Goal: Task Accomplishment & Management: Manage account settings

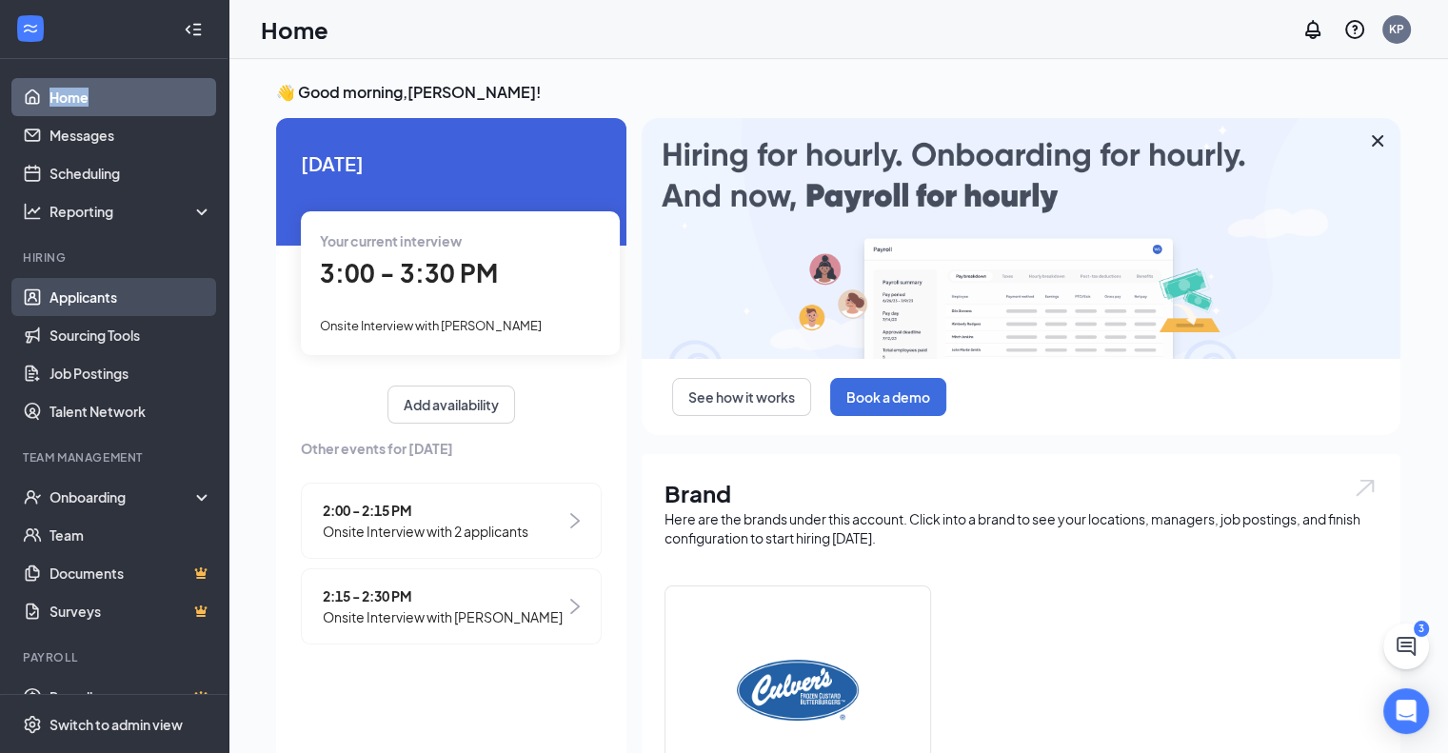
click at [112, 298] on link "Applicants" at bounding box center [131, 297] width 163 height 38
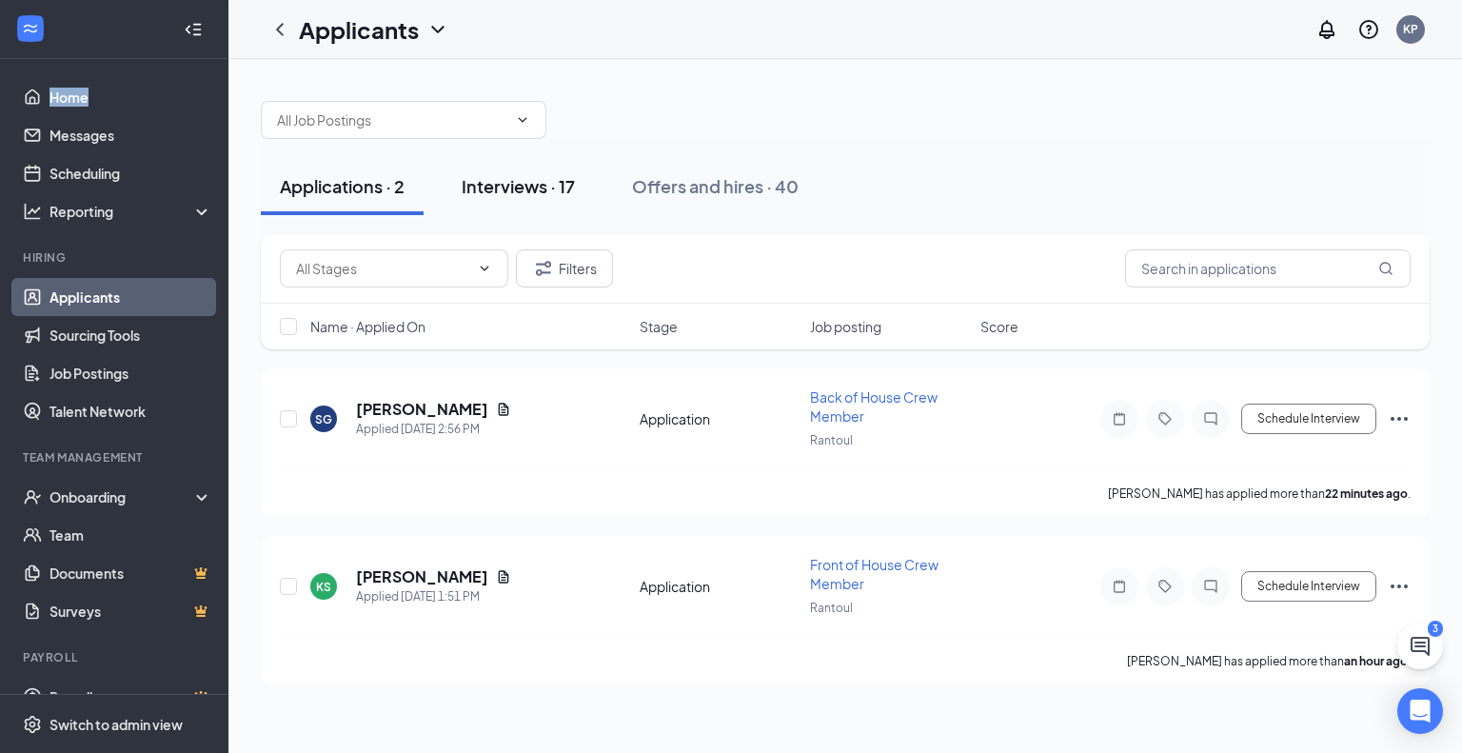
click at [559, 190] on div "Interviews · 17" at bounding box center [518, 186] width 113 height 24
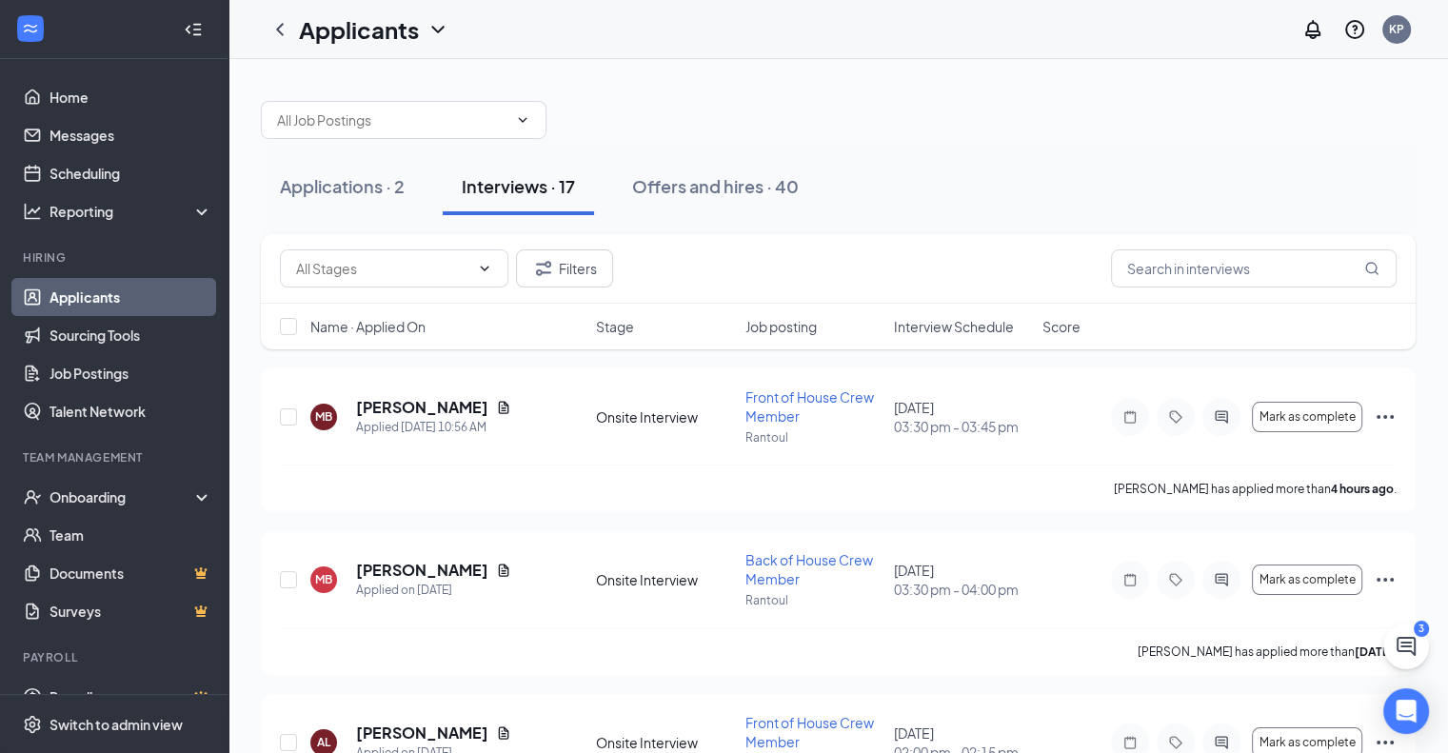
click at [956, 319] on span "Interview Schedule" at bounding box center [954, 326] width 120 height 19
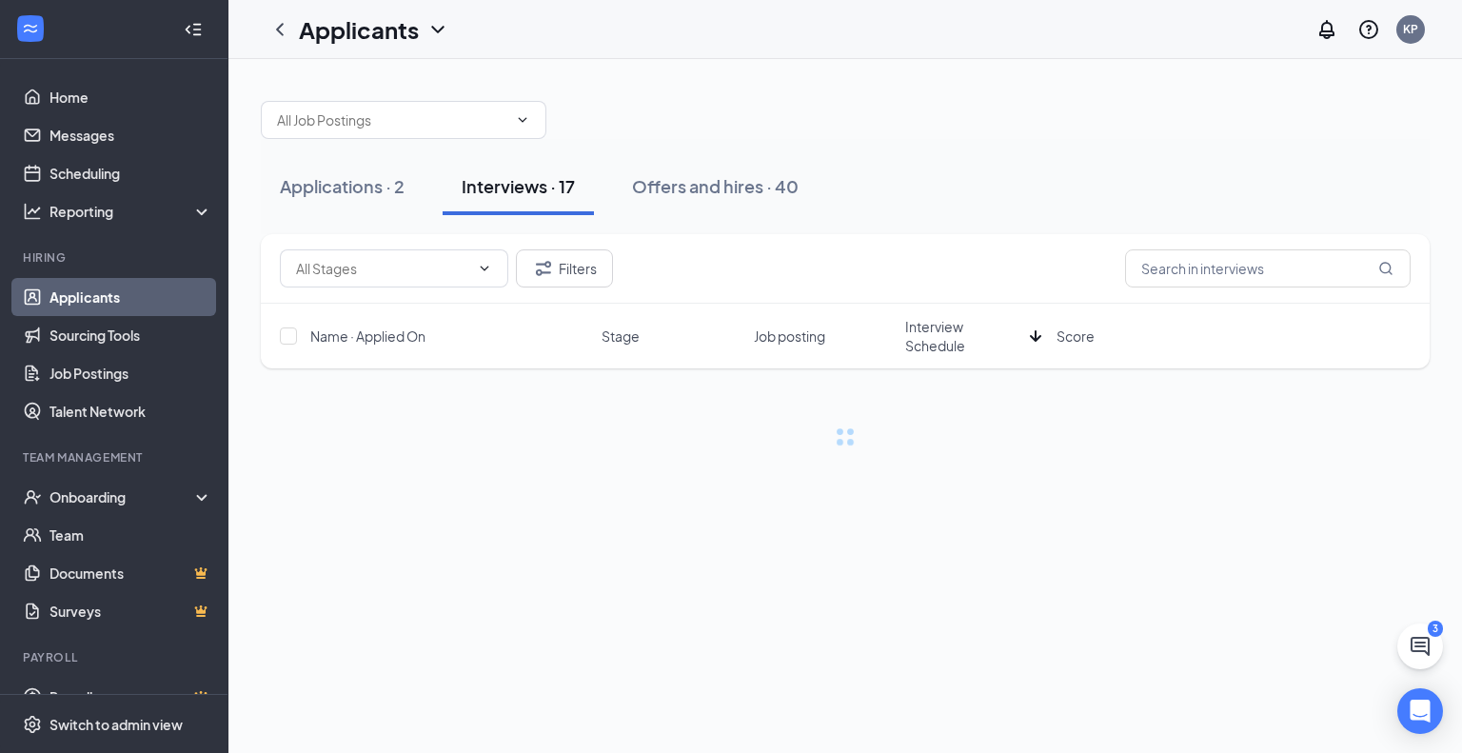
click at [956, 319] on span "Interview Schedule" at bounding box center [963, 336] width 117 height 38
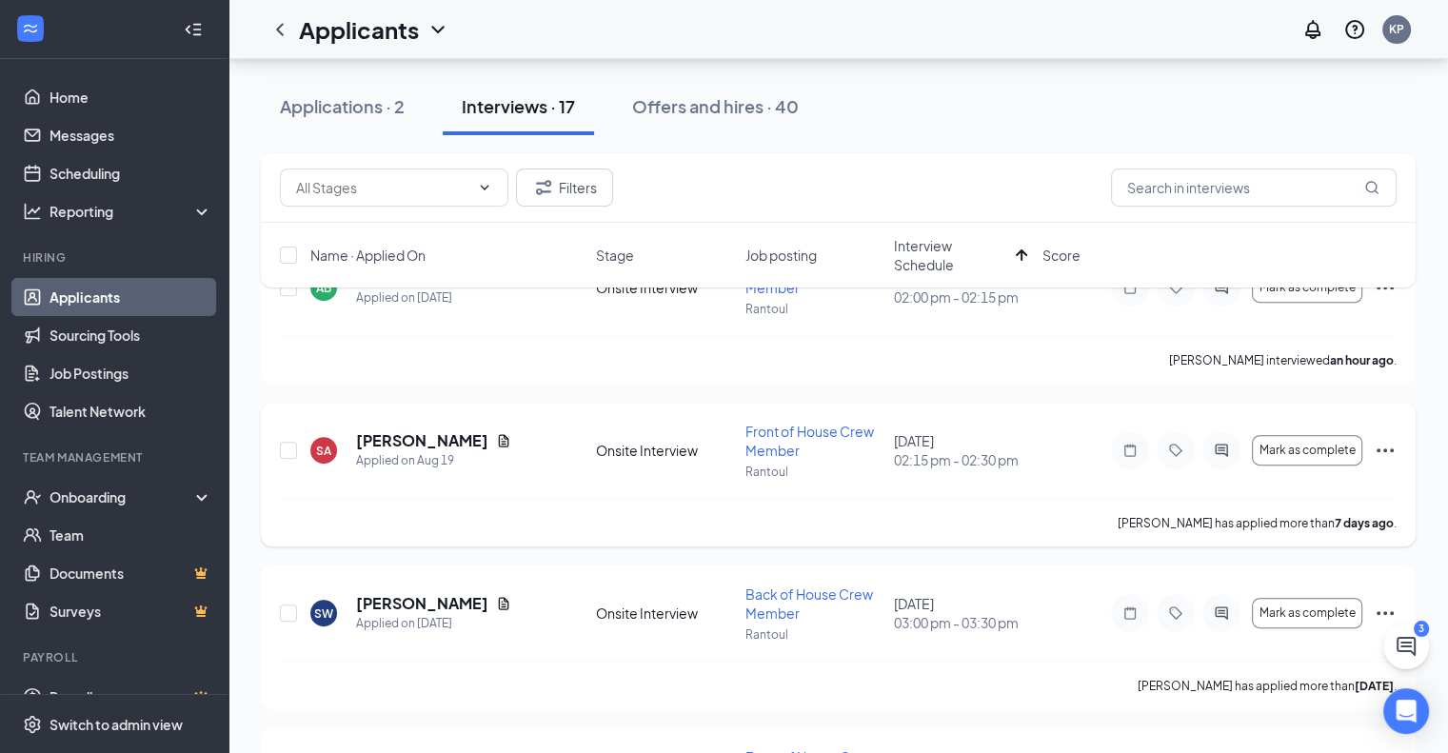
scroll to position [666, 0]
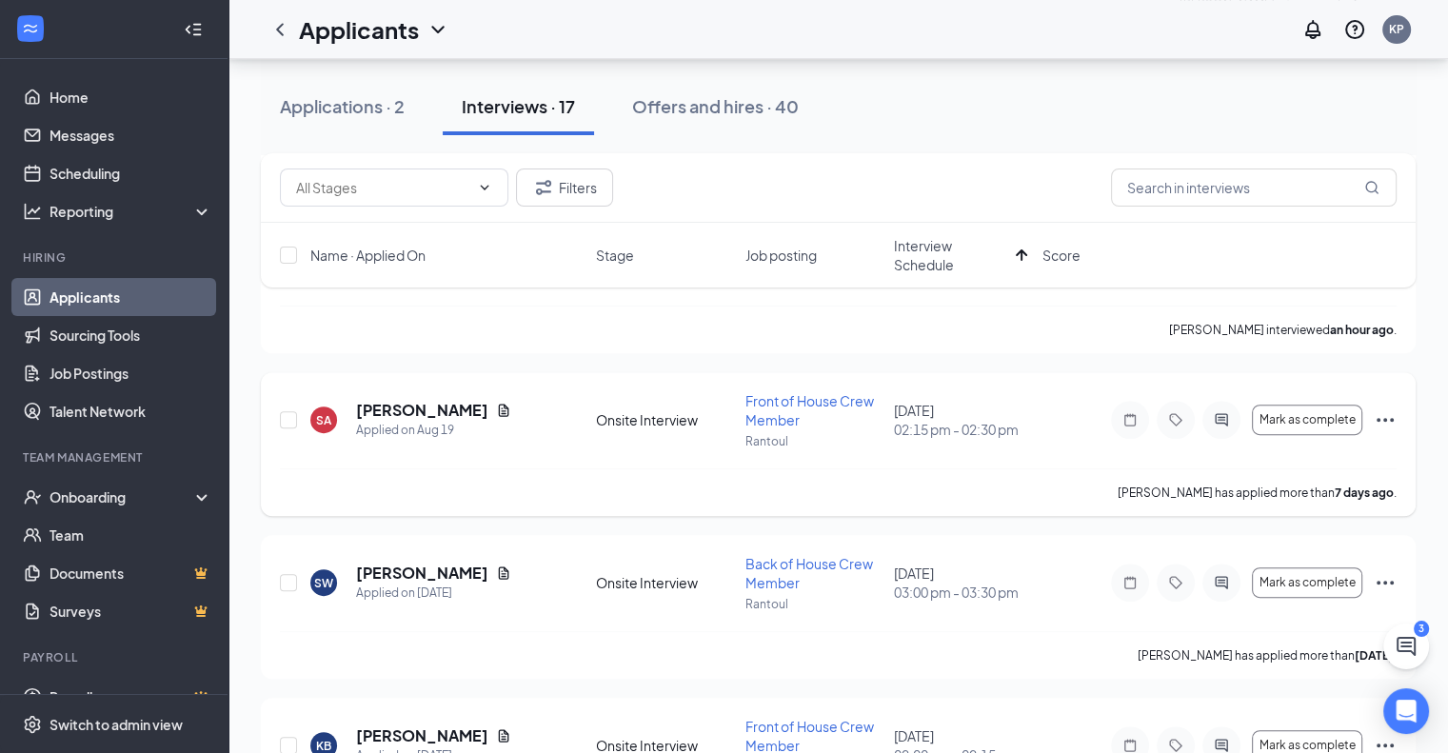
click at [1388, 418] on icon "Ellipses" at bounding box center [1385, 419] width 23 height 23
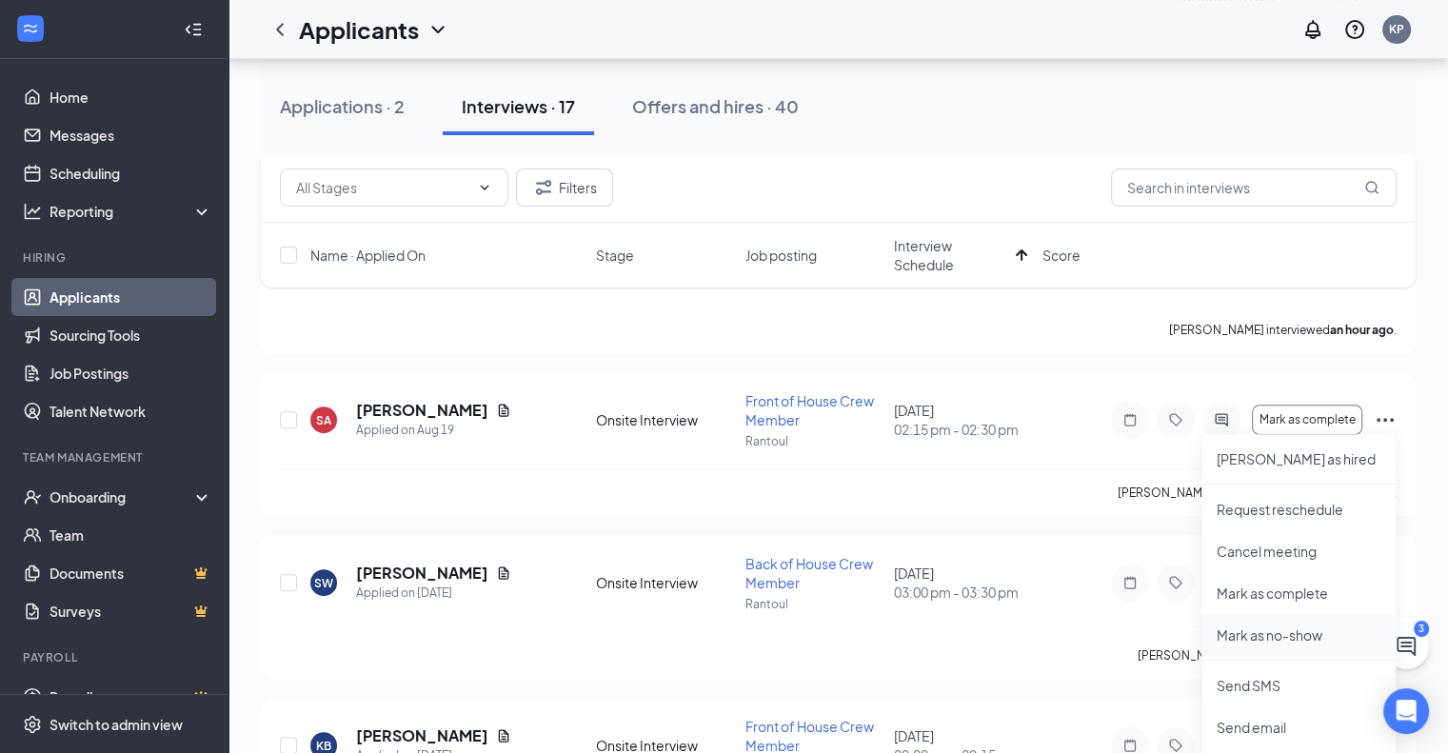
click at [1301, 624] on li "Mark as no-show" at bounding box center [1299, 635] width 194 height 42
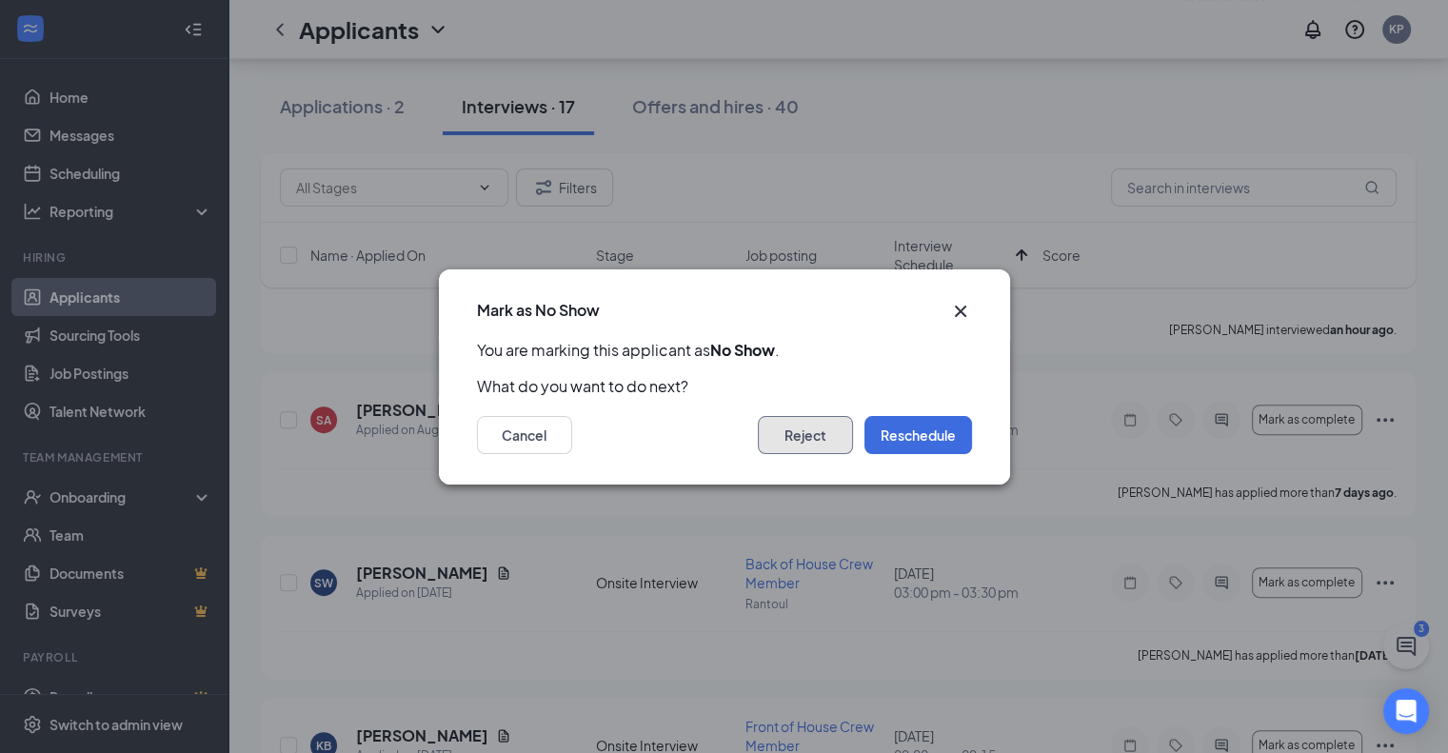
click at [827, 436] on button "Reject" at bounding box center [805, 435] width 95 height 38
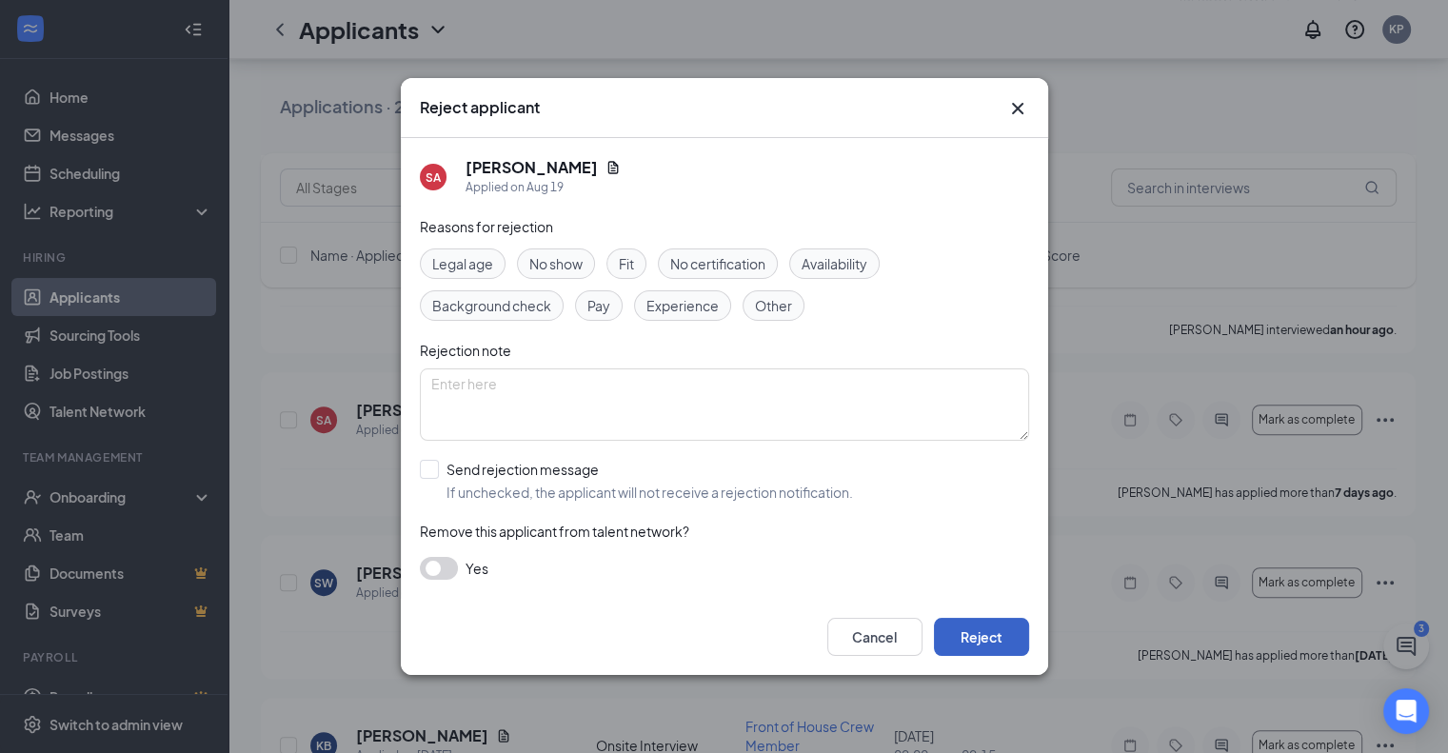
click at [964, 625] on button "Reject" at bounding box center [981, 637] width 95 height 38
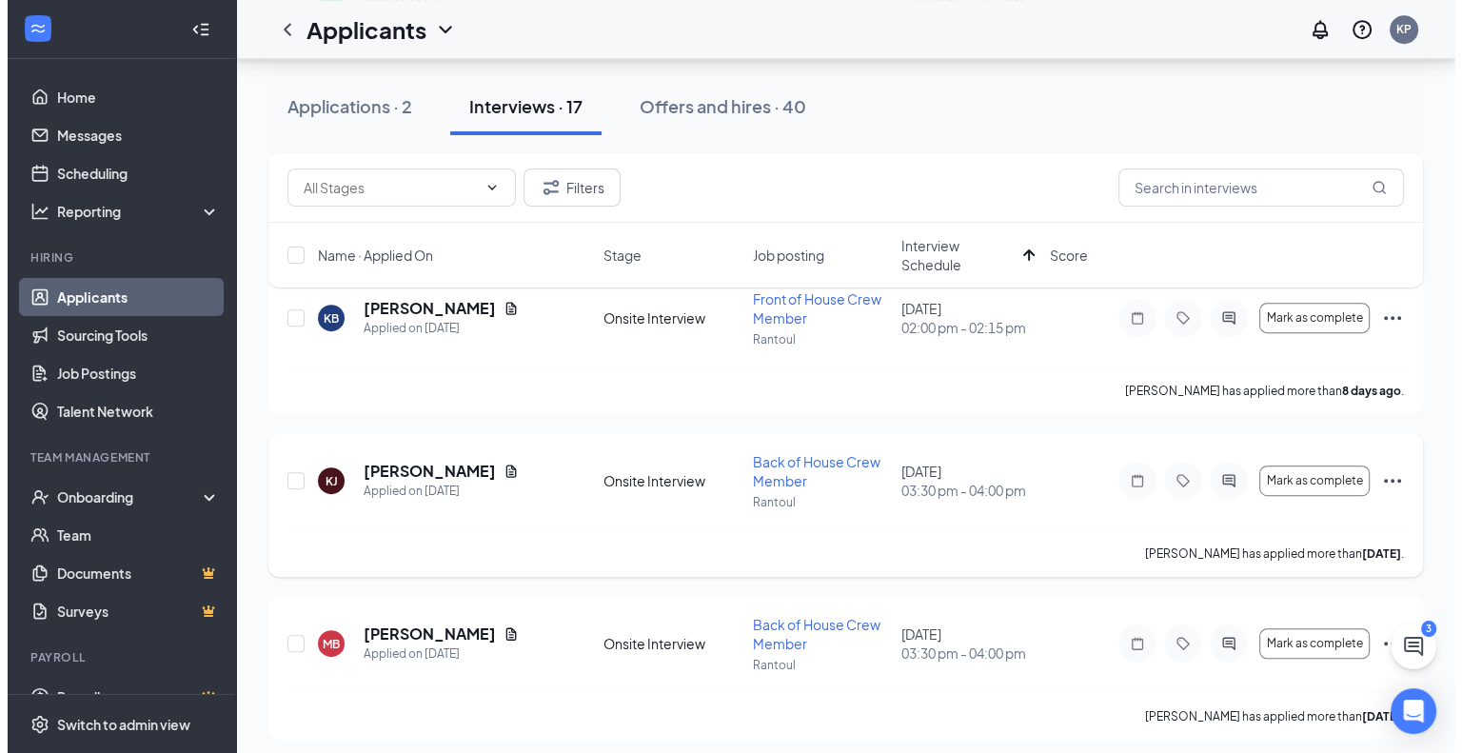
scroll to position [1002, 0]
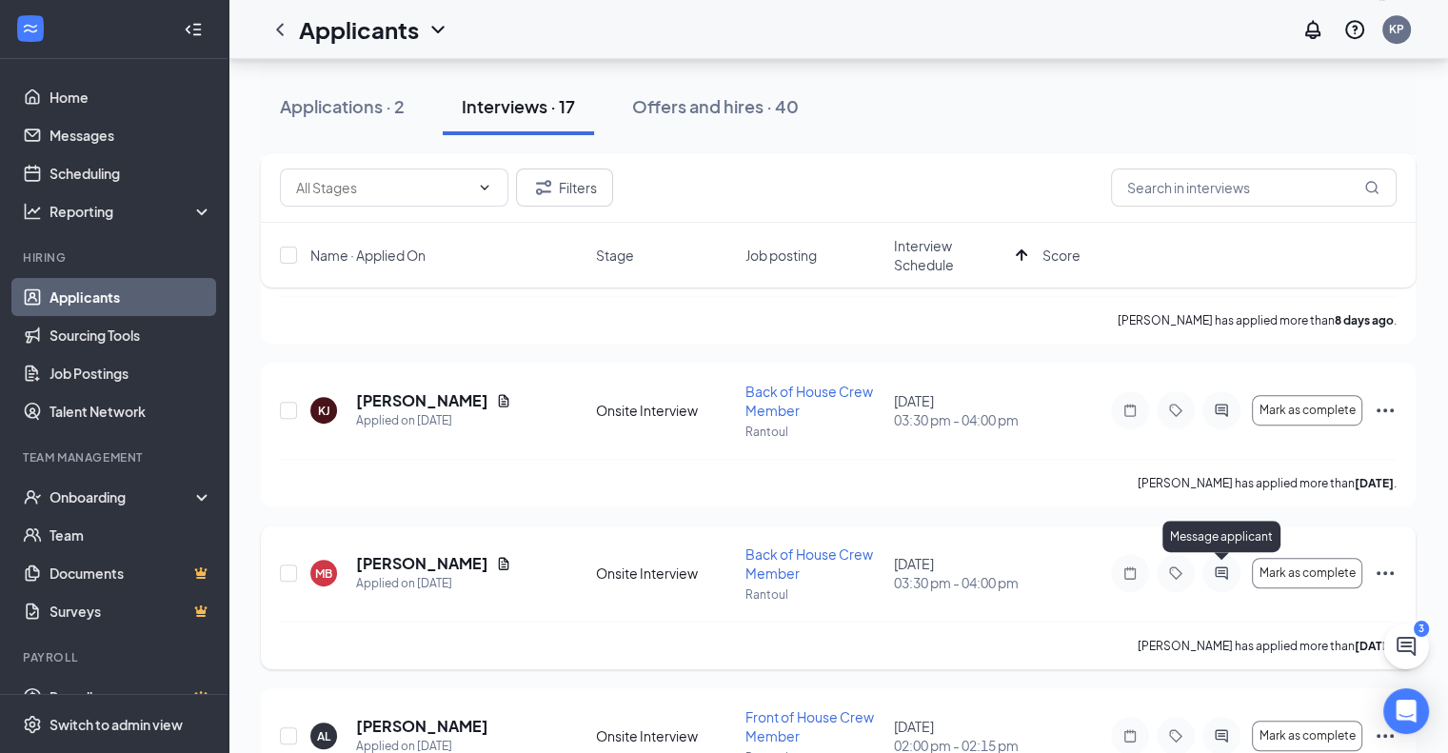
click at [1226, 570] on icon "ActiveChat" at bounding box center [1221, 573] width 12 height 12
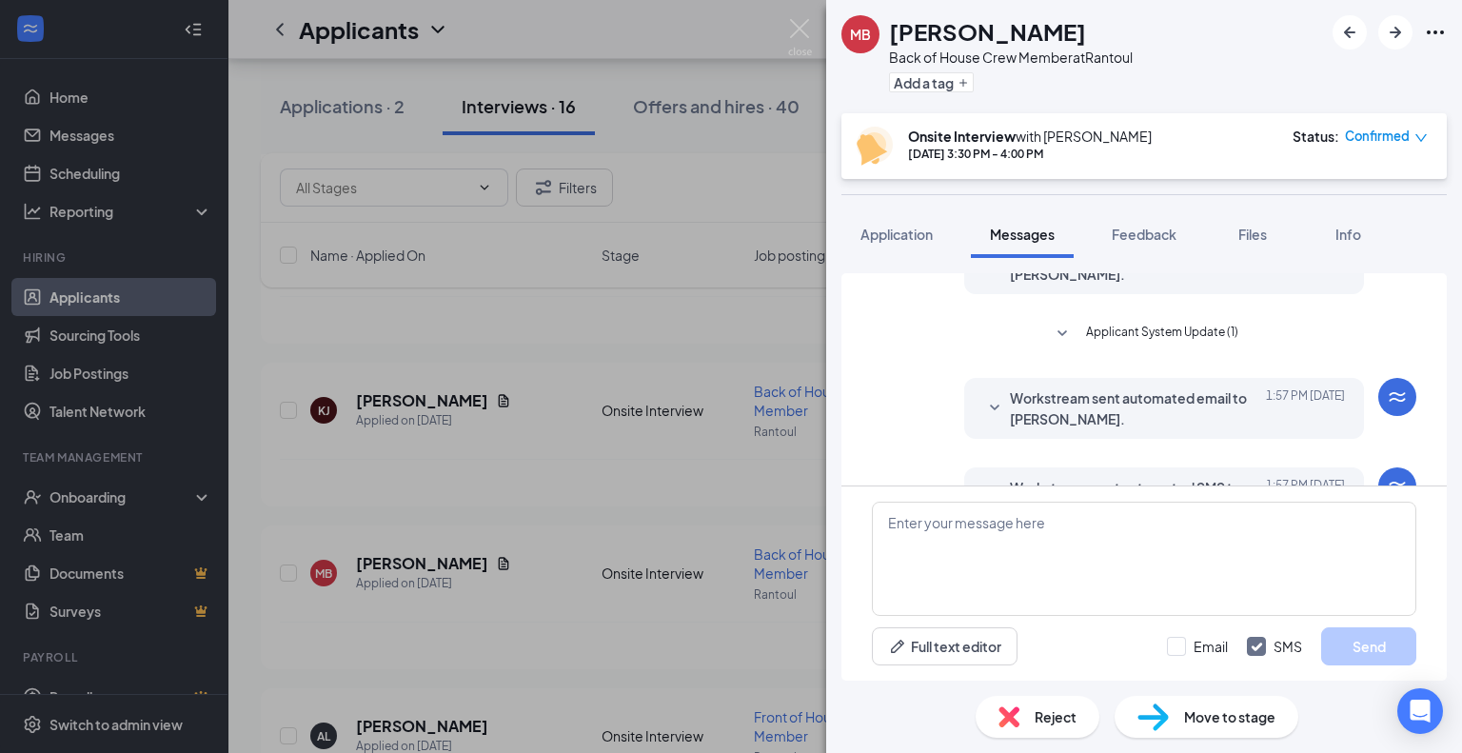
scroll to position [674, 0]
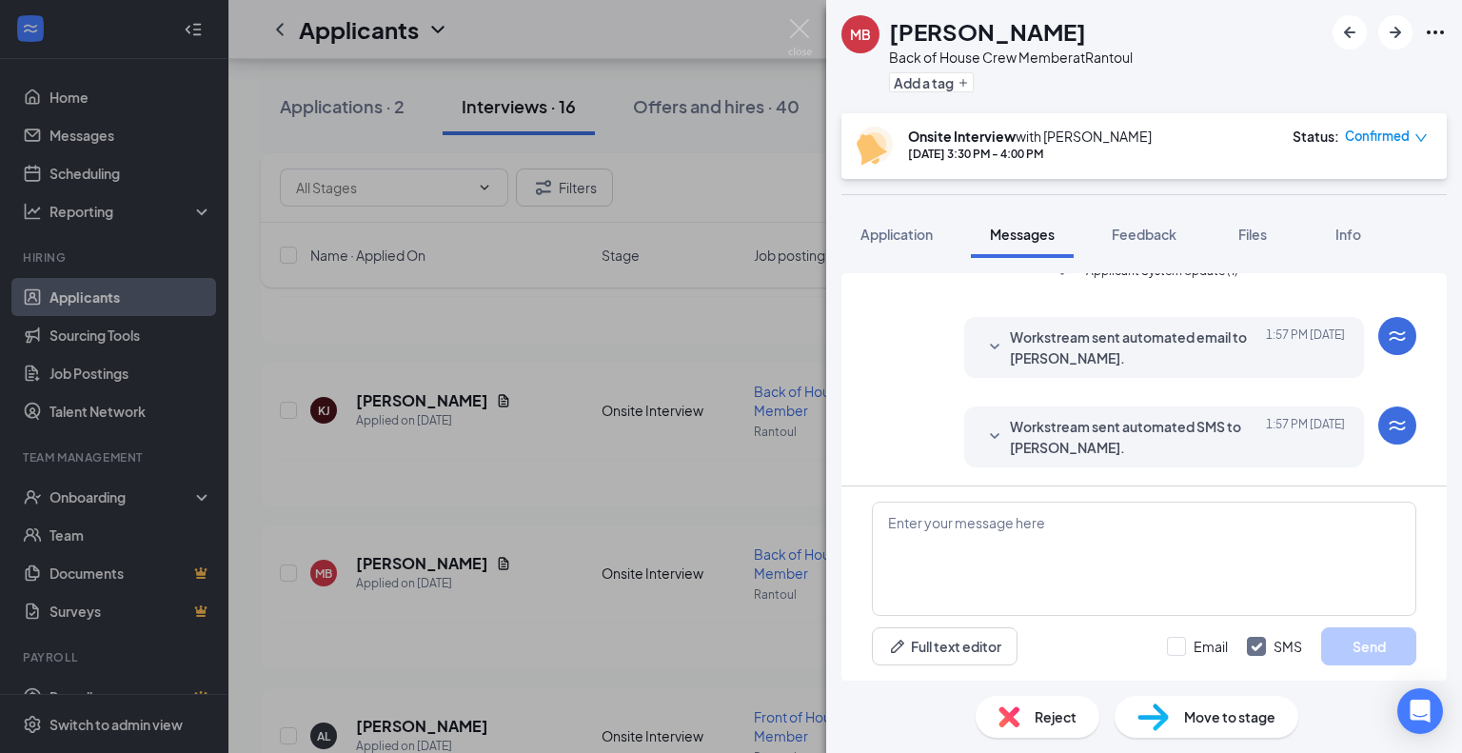
click at [990, 426] on icon "SmallChevronDown" at bounding box center [994, 437] width 23 height 23
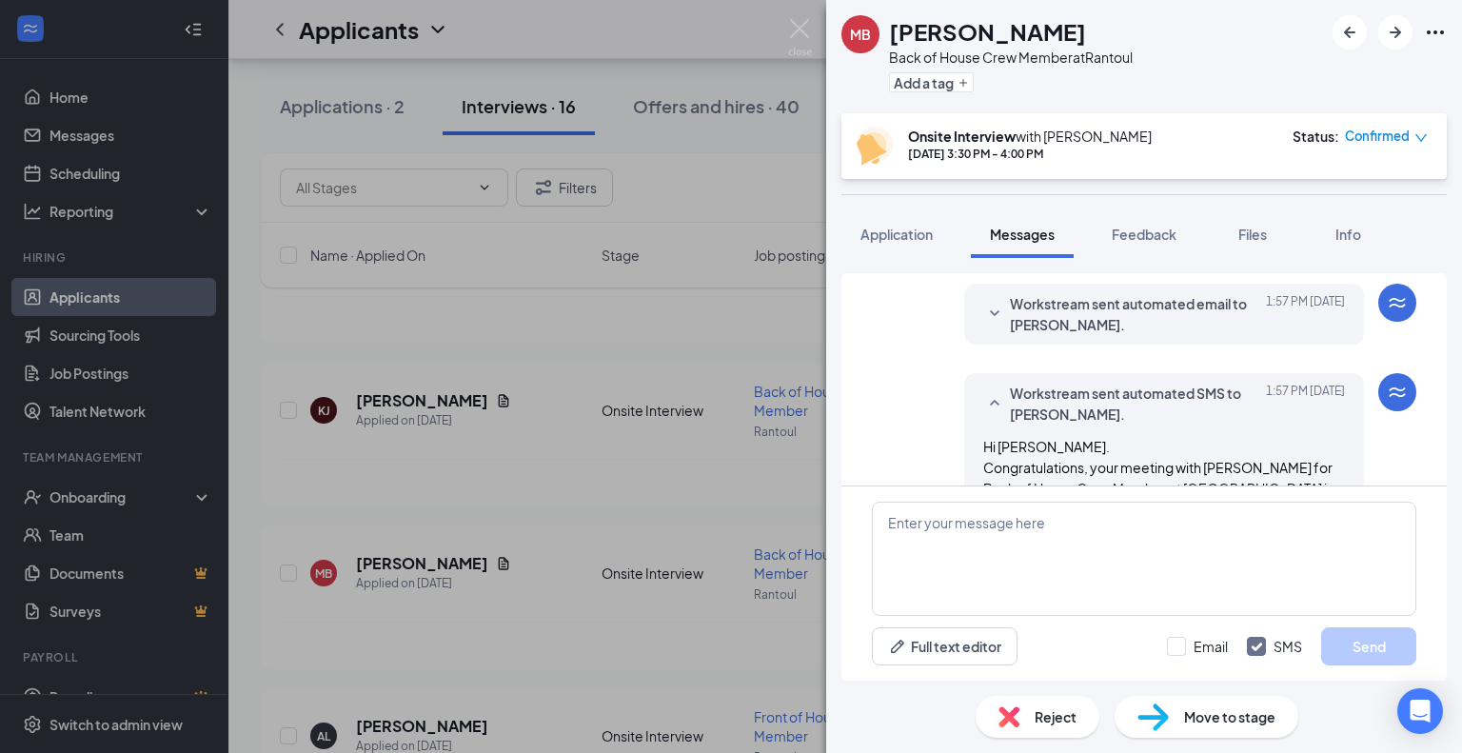
scroll to position [674, 0]
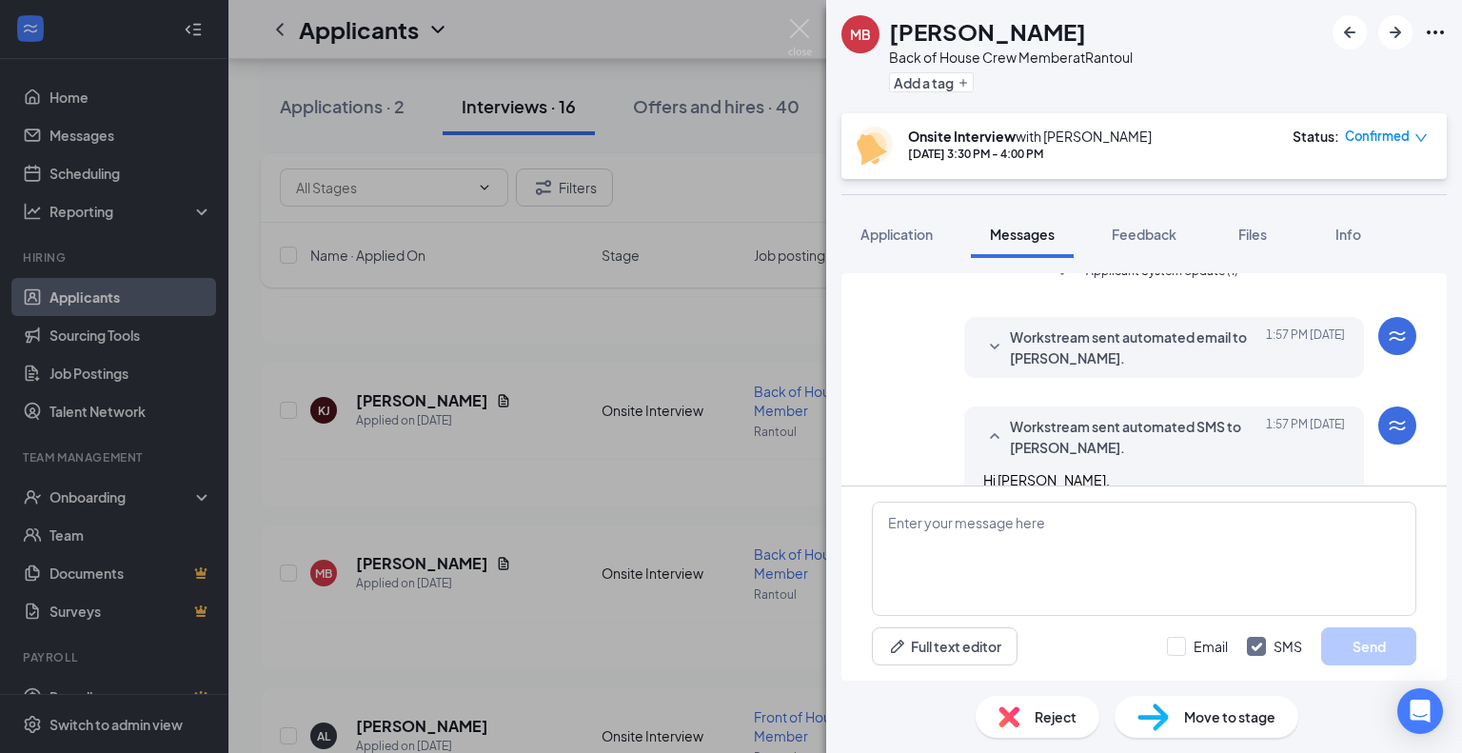
click at [985, 357] on icon "SmallChevronDown" at bounding box center [994, 347] width 23 height 23
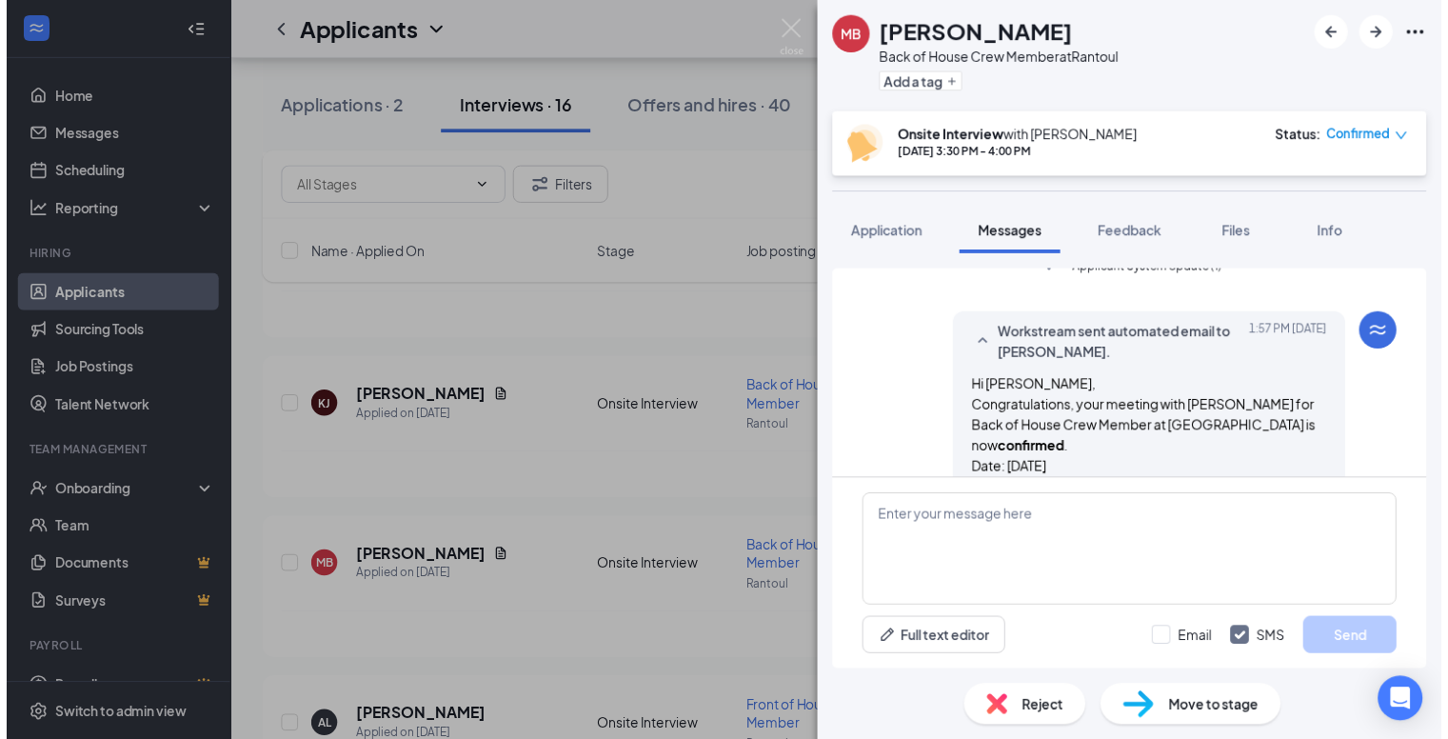
scroll to position [579, 0]
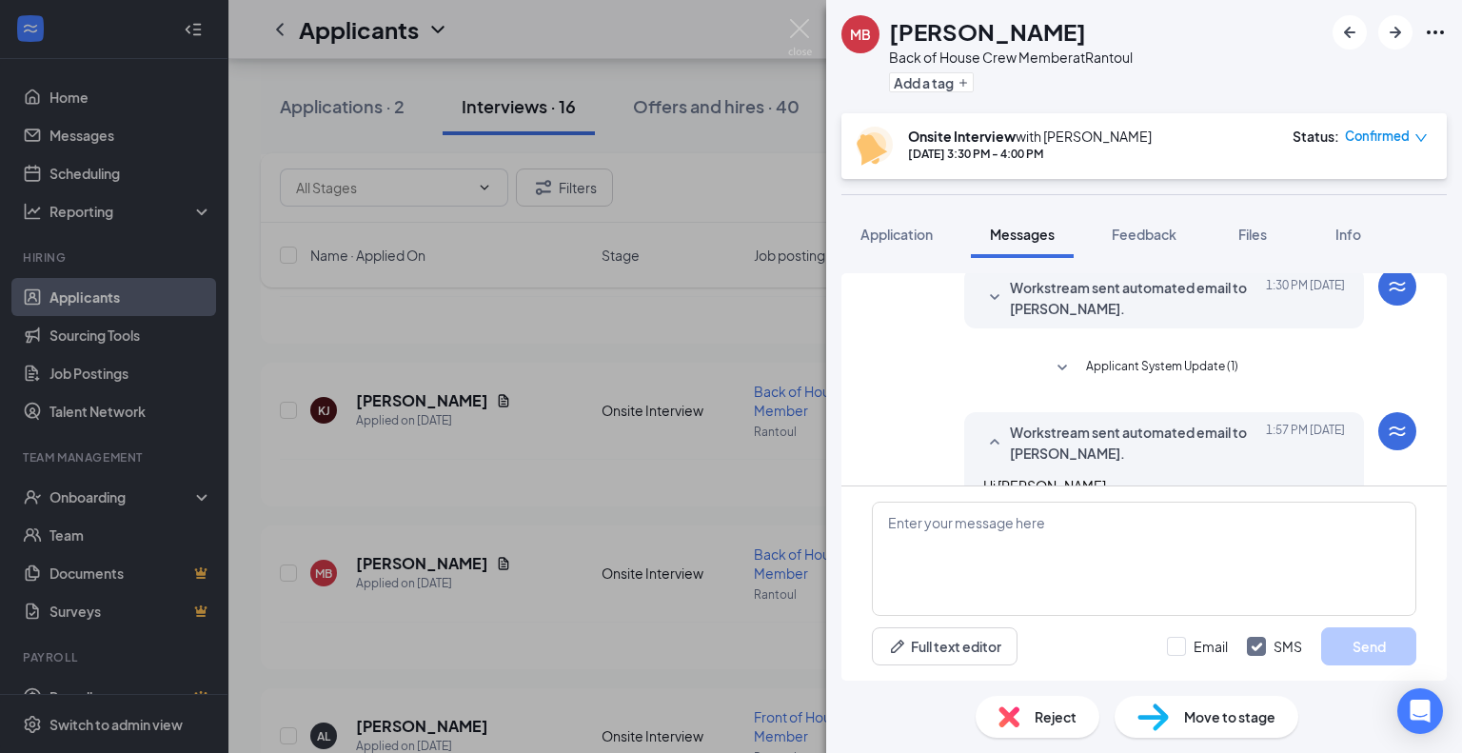
click at [734, 368] on div "MB [PERSON_NAME] Back of House Crew Member at Rantoul Add a tag Onsite Intervie…" at bounding box center [731, 376] width 1462 height 753
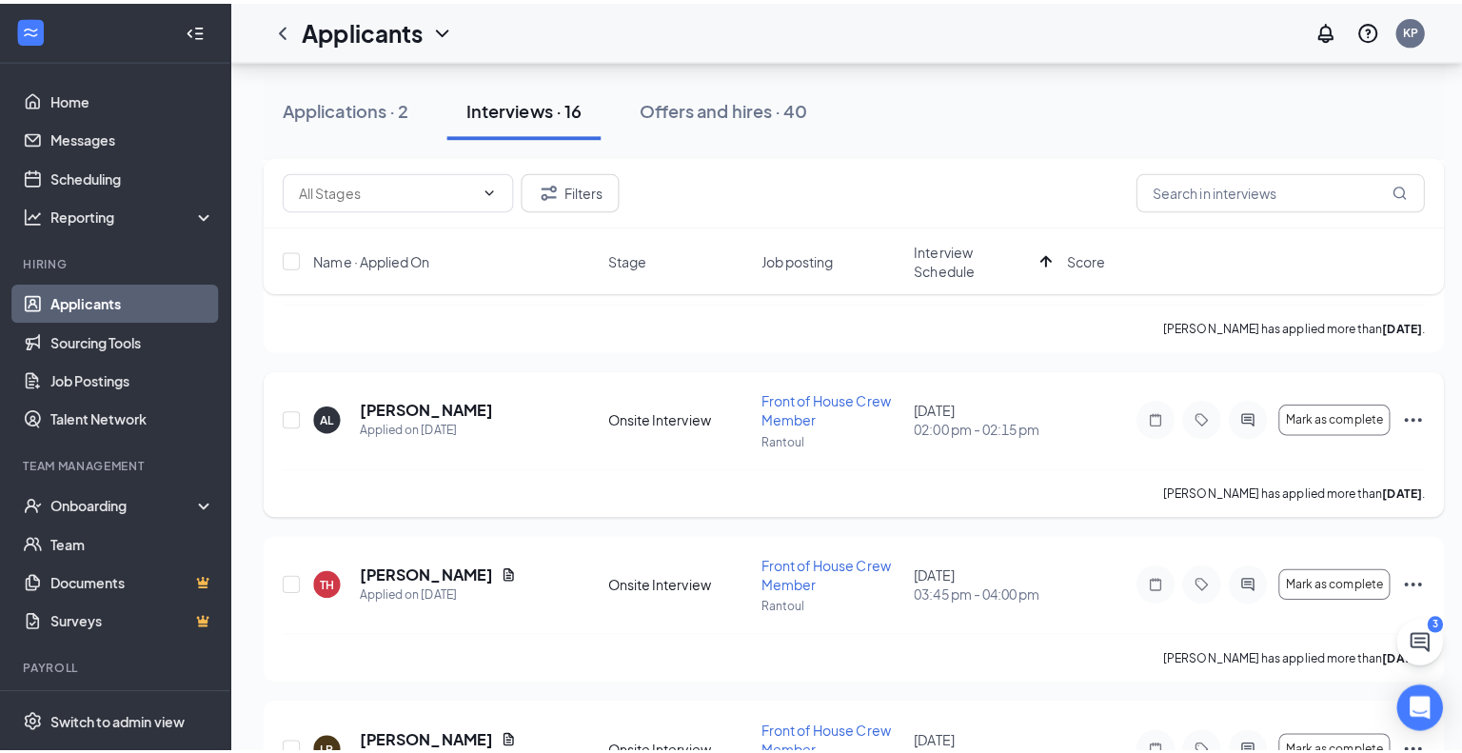
scroll to position [1382, 0]
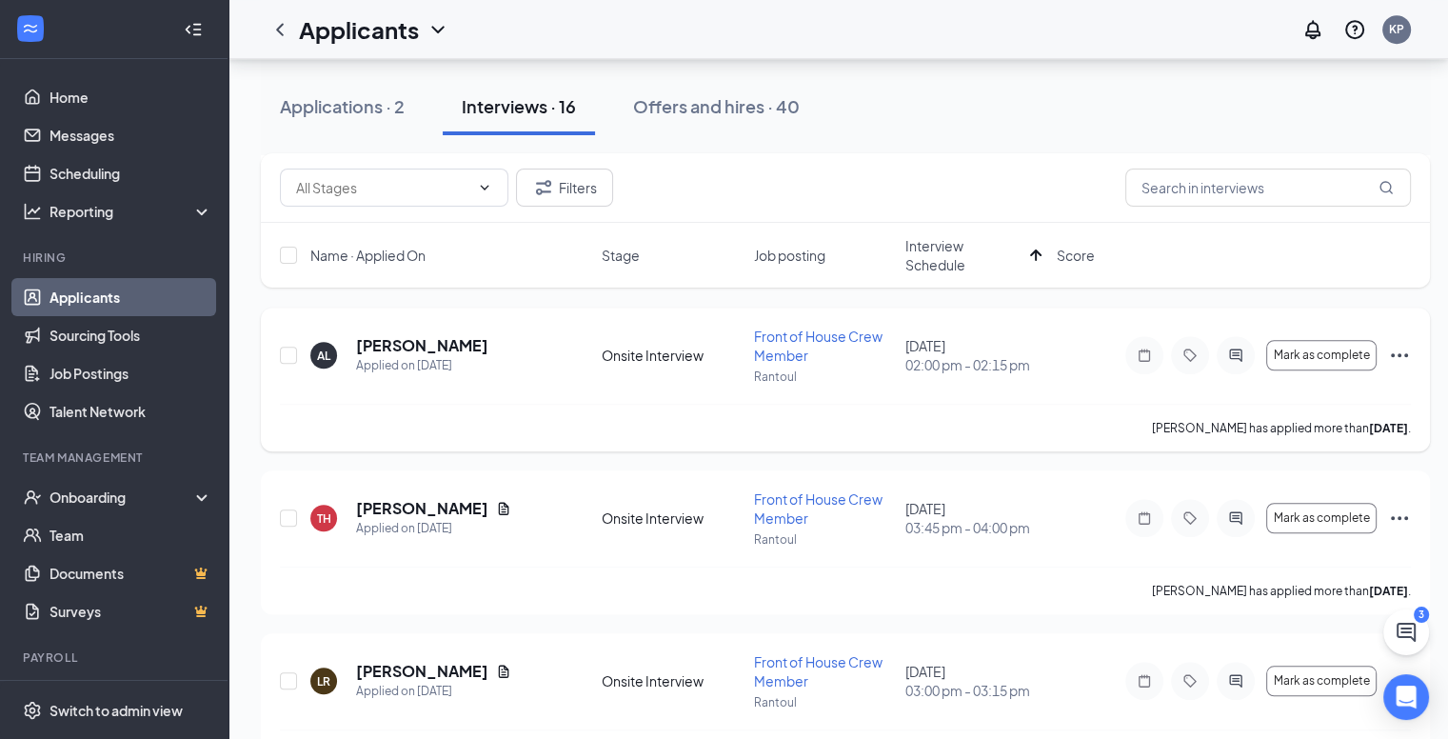
click at [474, 340] on h5 "[PERSON_NAME]" at bounding box center [422, 345] width 132 height 21
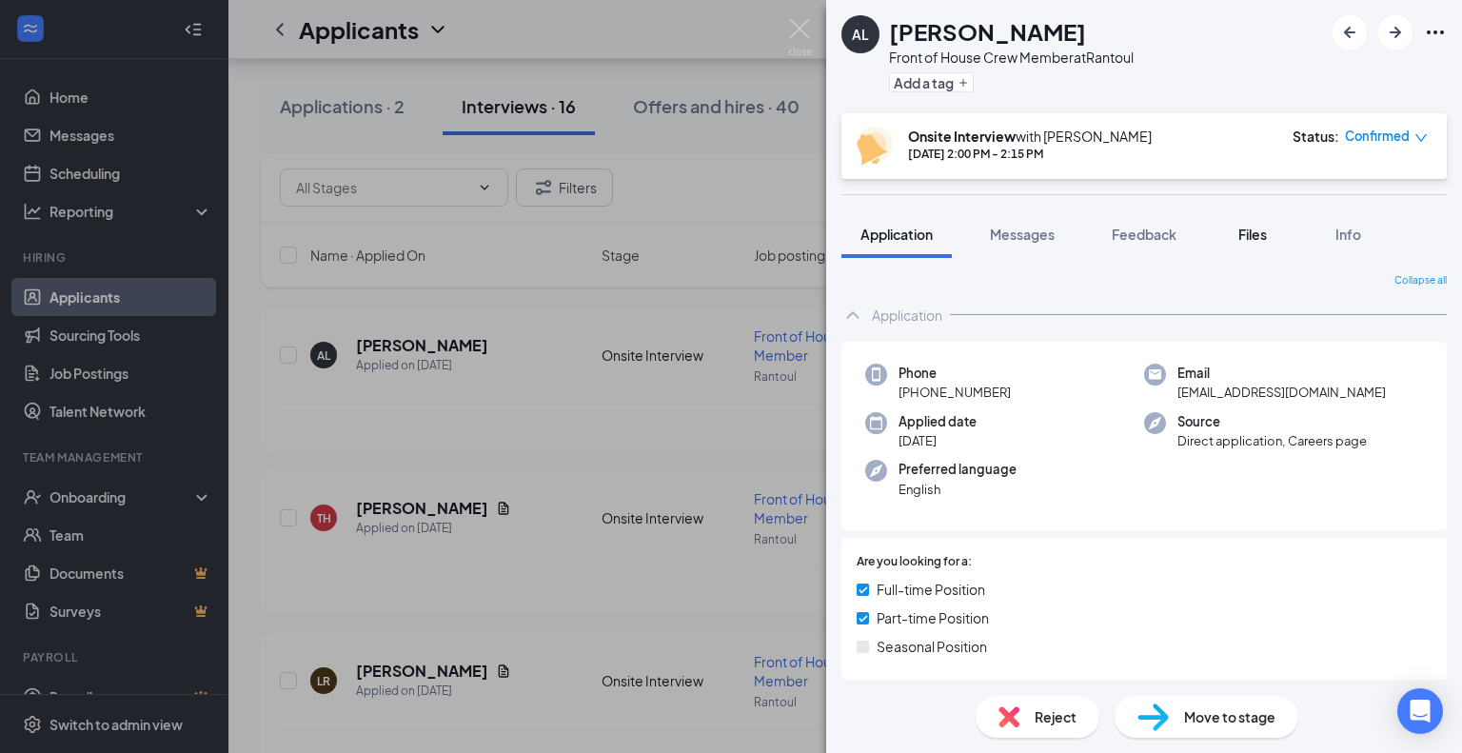
click at [1242, 227] on span "Files" at bounding box center [1253, 234] width 29 height 17
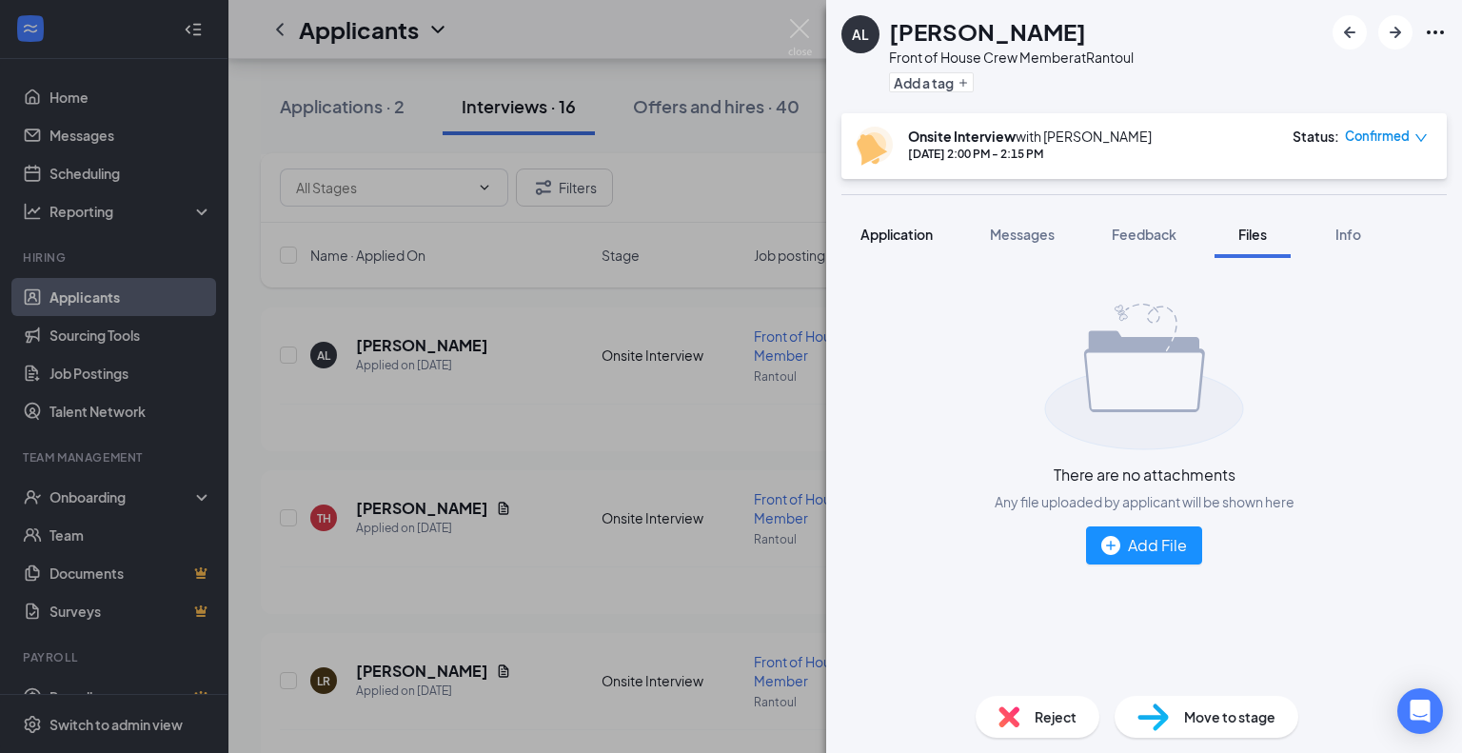
click at [922, 249] on button "Application" at bounding box center [897, 234] width 110 height 48
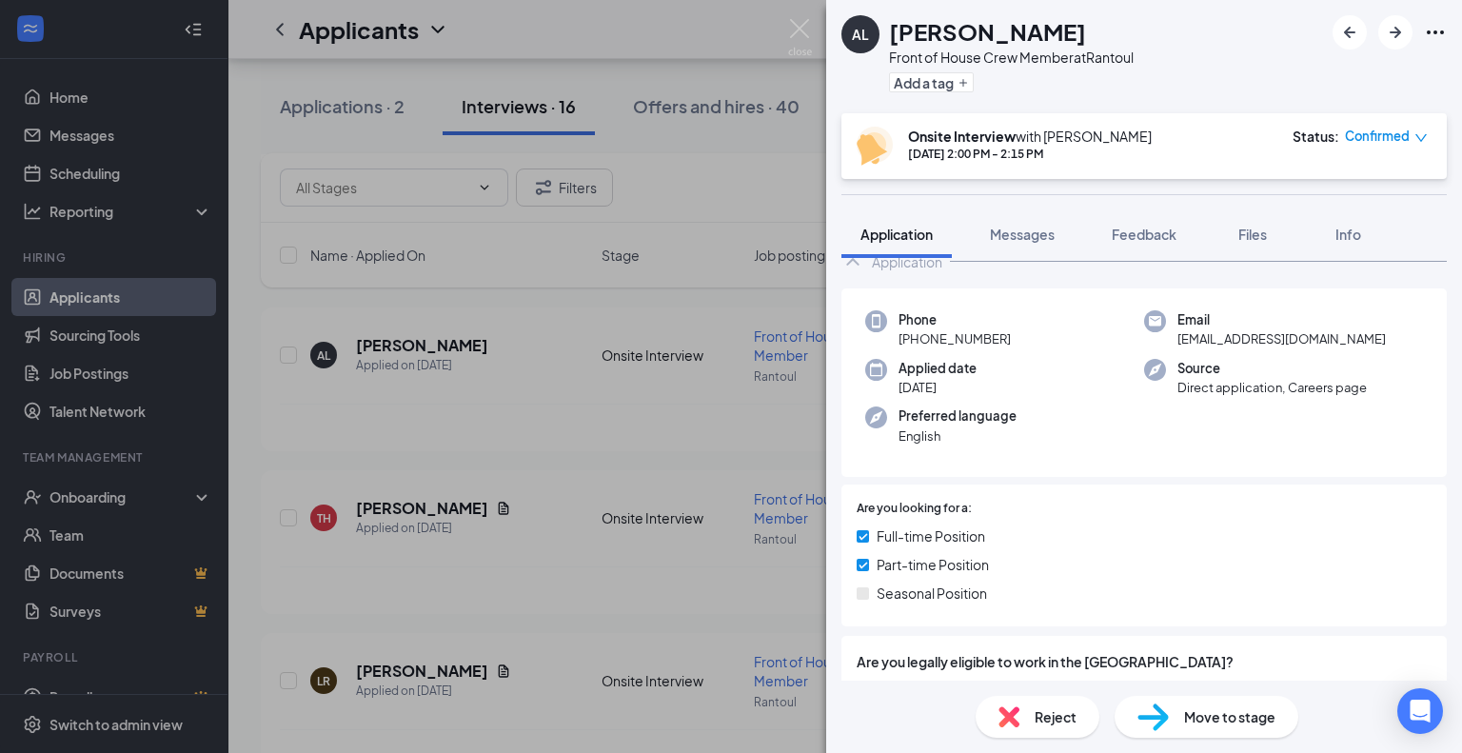
scroll to position [95, 0]
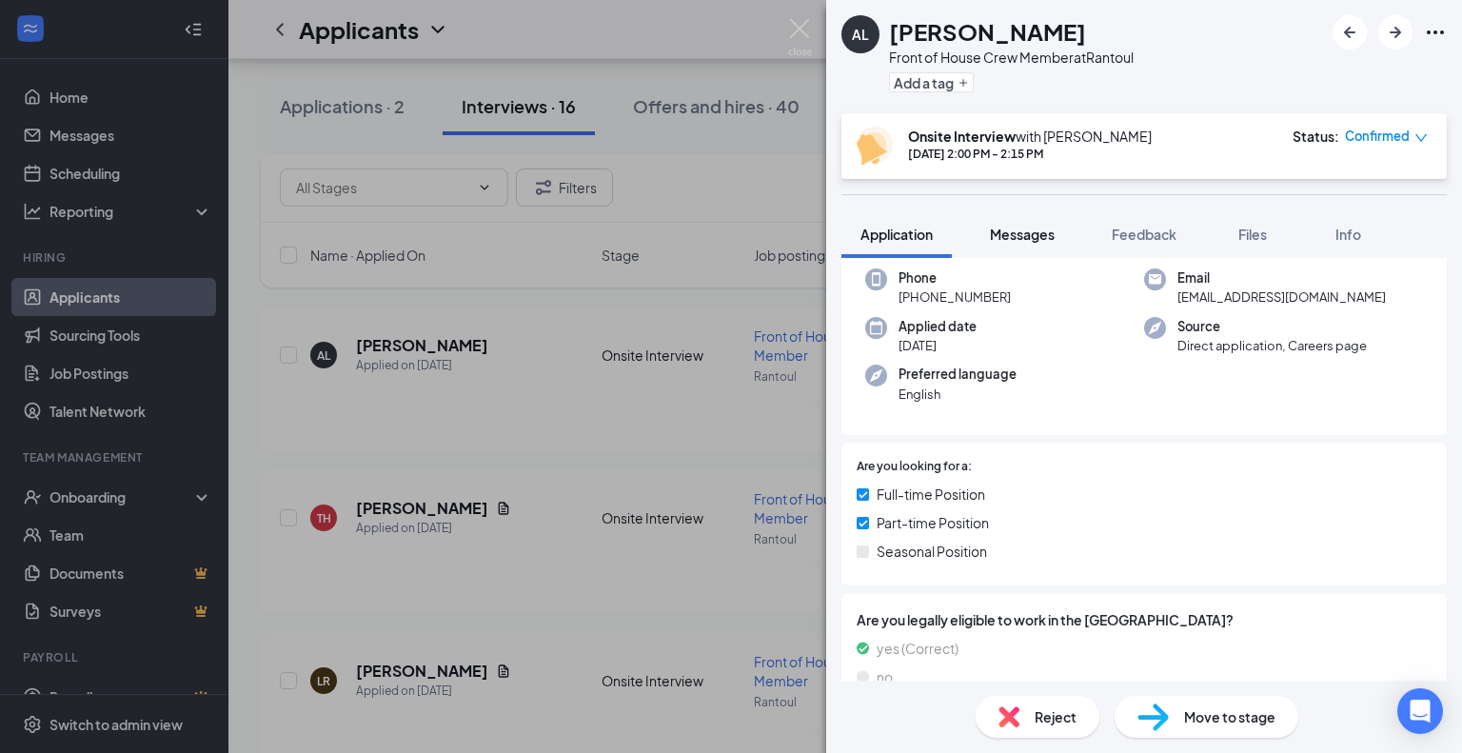
click at [1020, 240] on span "Messages" at bounding box center [1022, 234] width 65 height 17
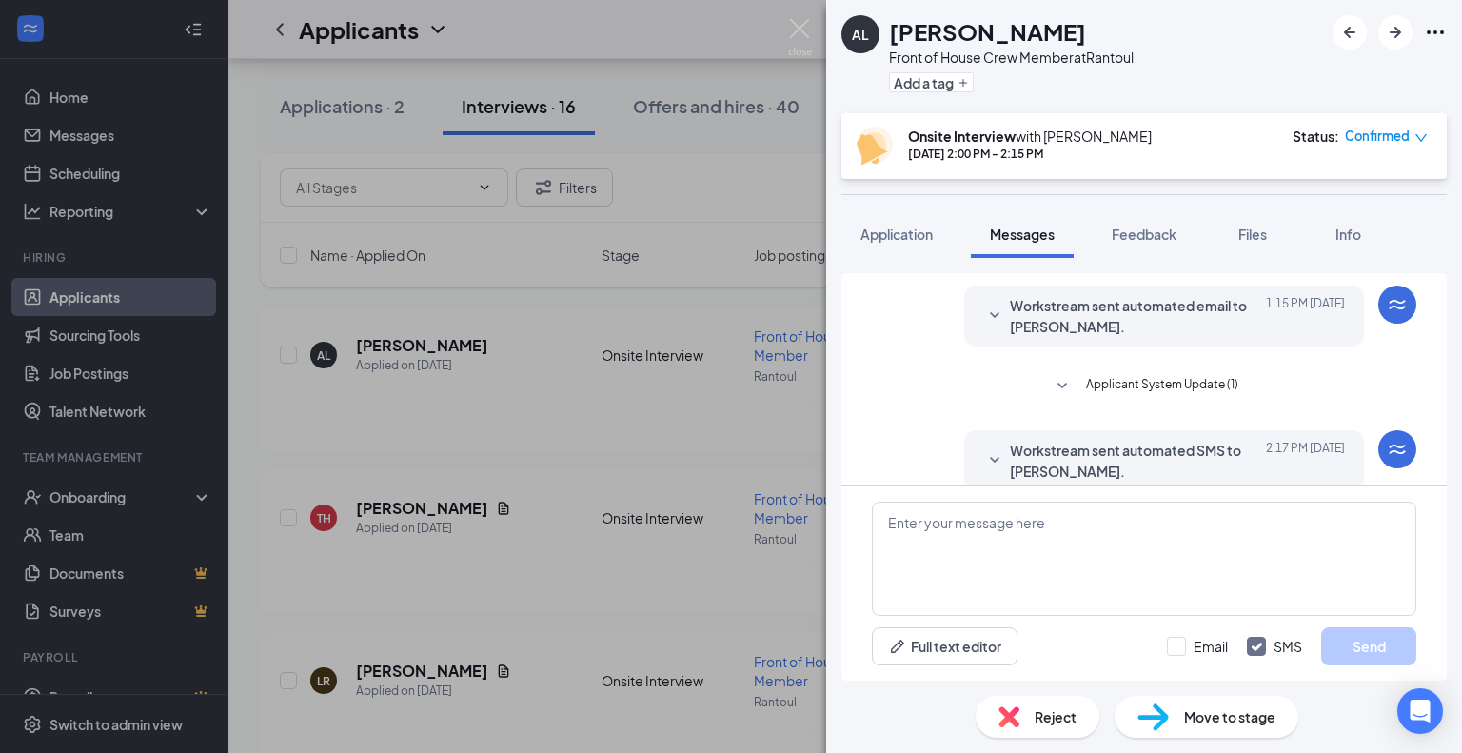
scroll to position [640, 0]
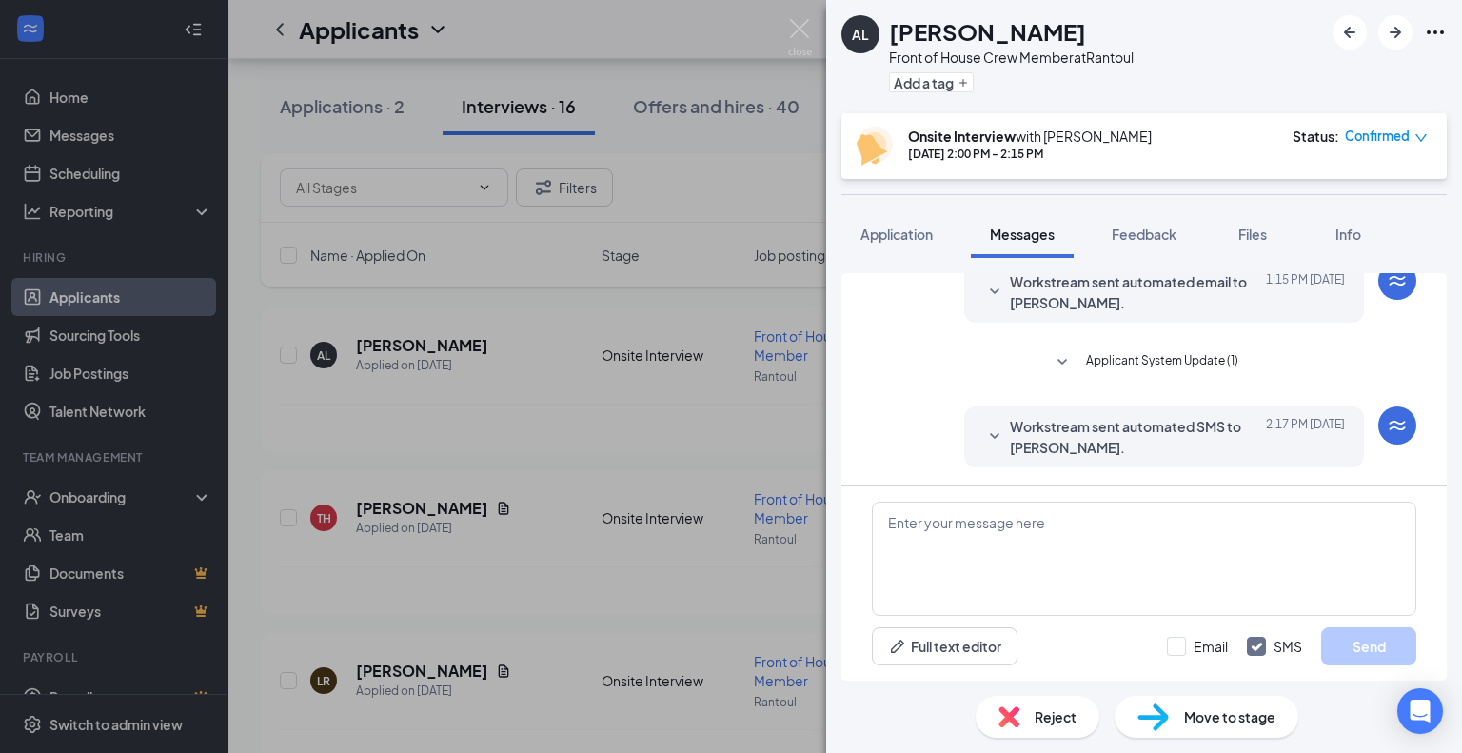
click at [1010, 427] on span "Workstream sent automated SMS to [PERSON_NAME]." at bounding box center [1134, 437] width 249 height 42
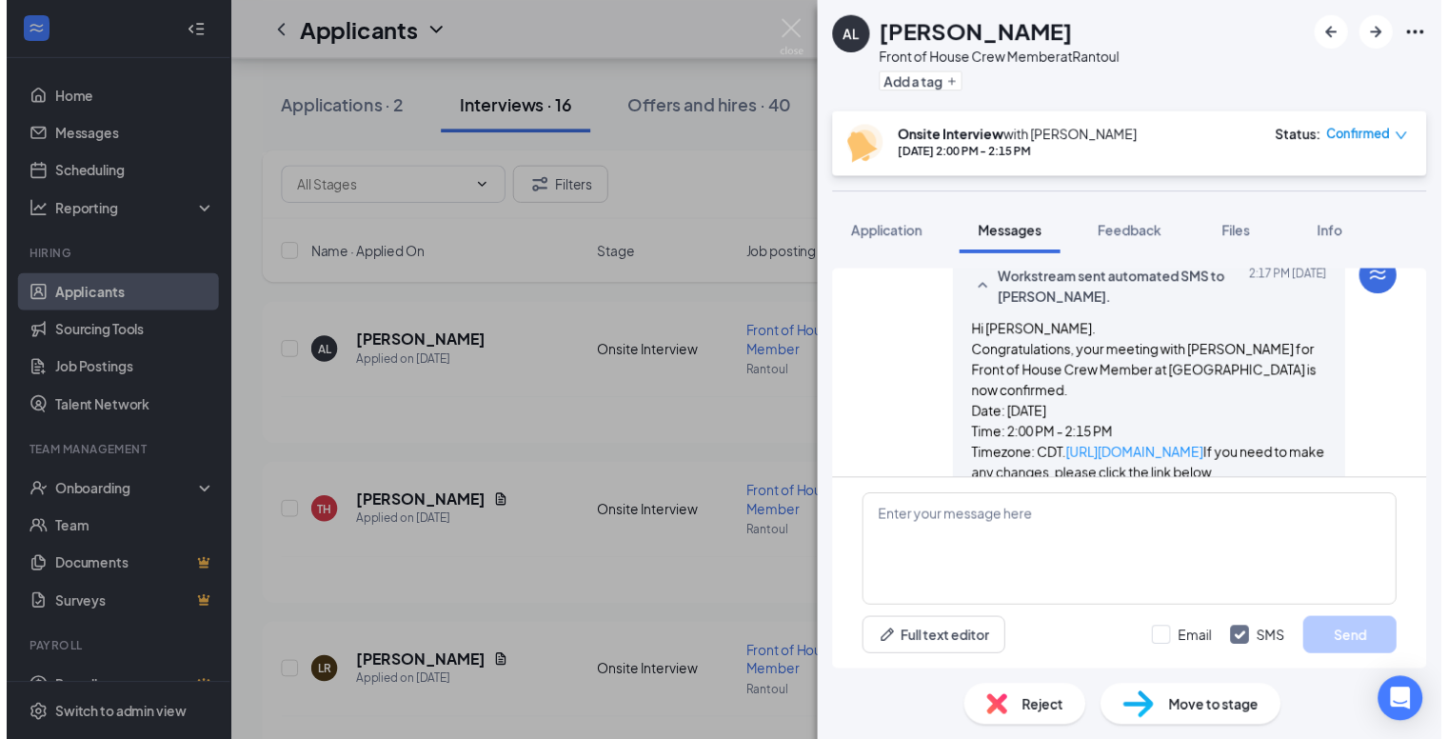
scroll to position [830, 0]
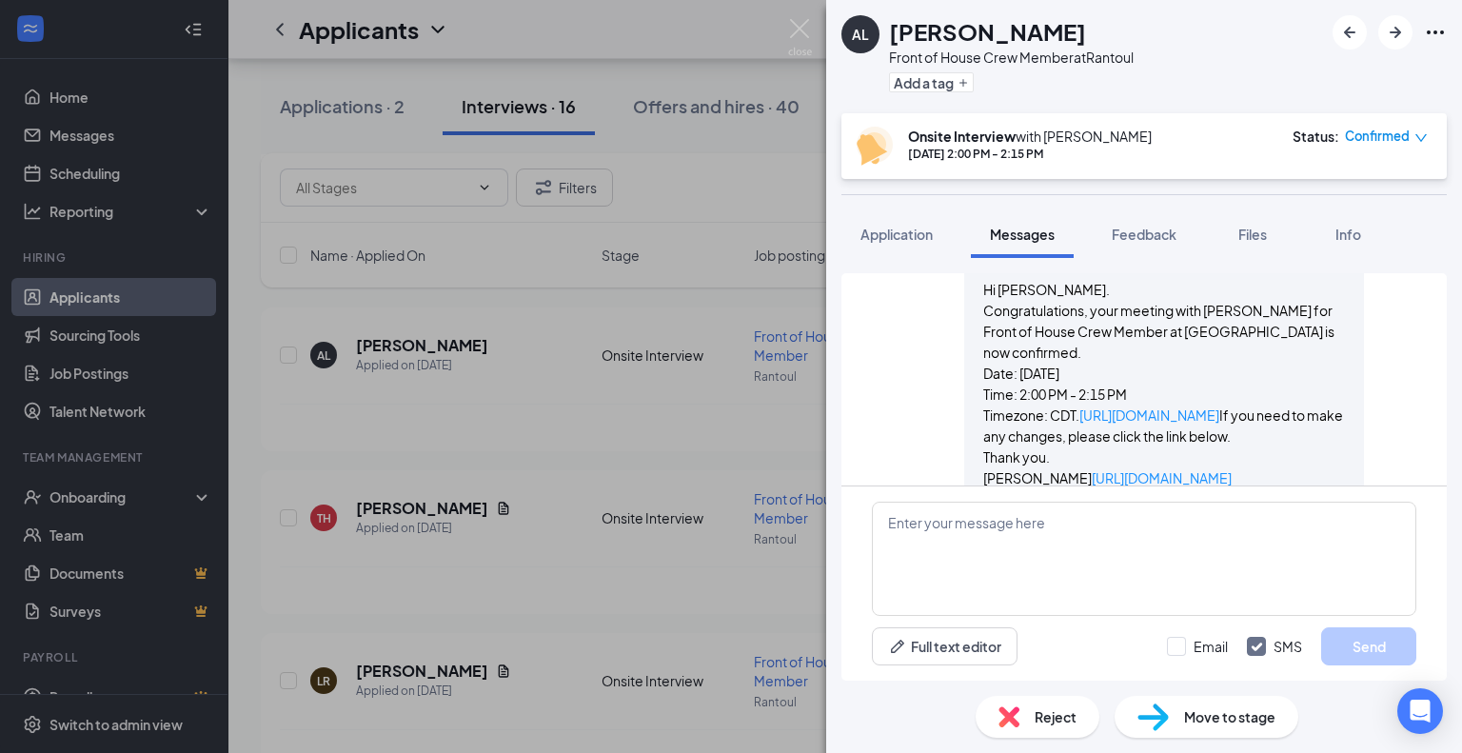
click at [506, 357] on div "AL [PERSON_NAME] Front of House Crew Member at Rantoul Add a tag Onsite Intervi…" at bounding box center [731, 376] width 1462 height 753
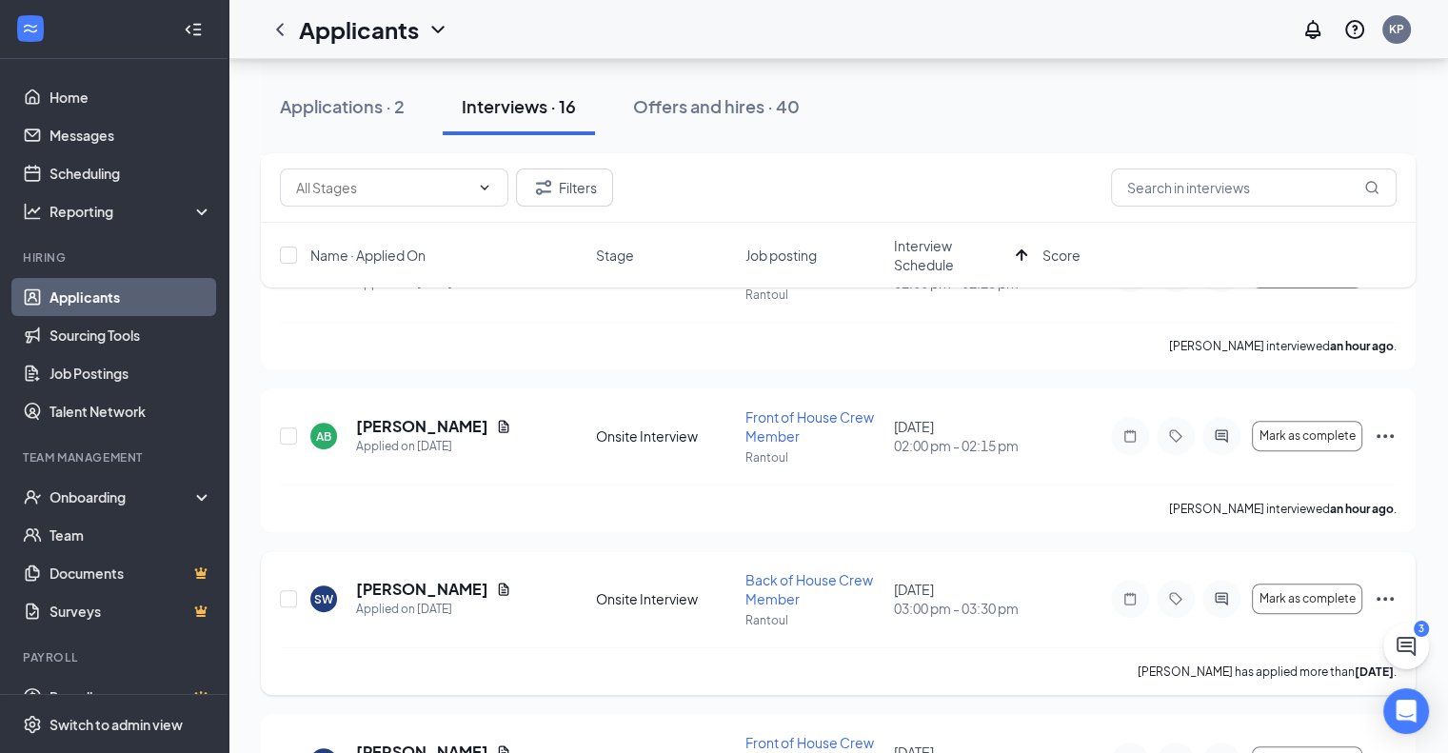
scroll to position [476, 0]
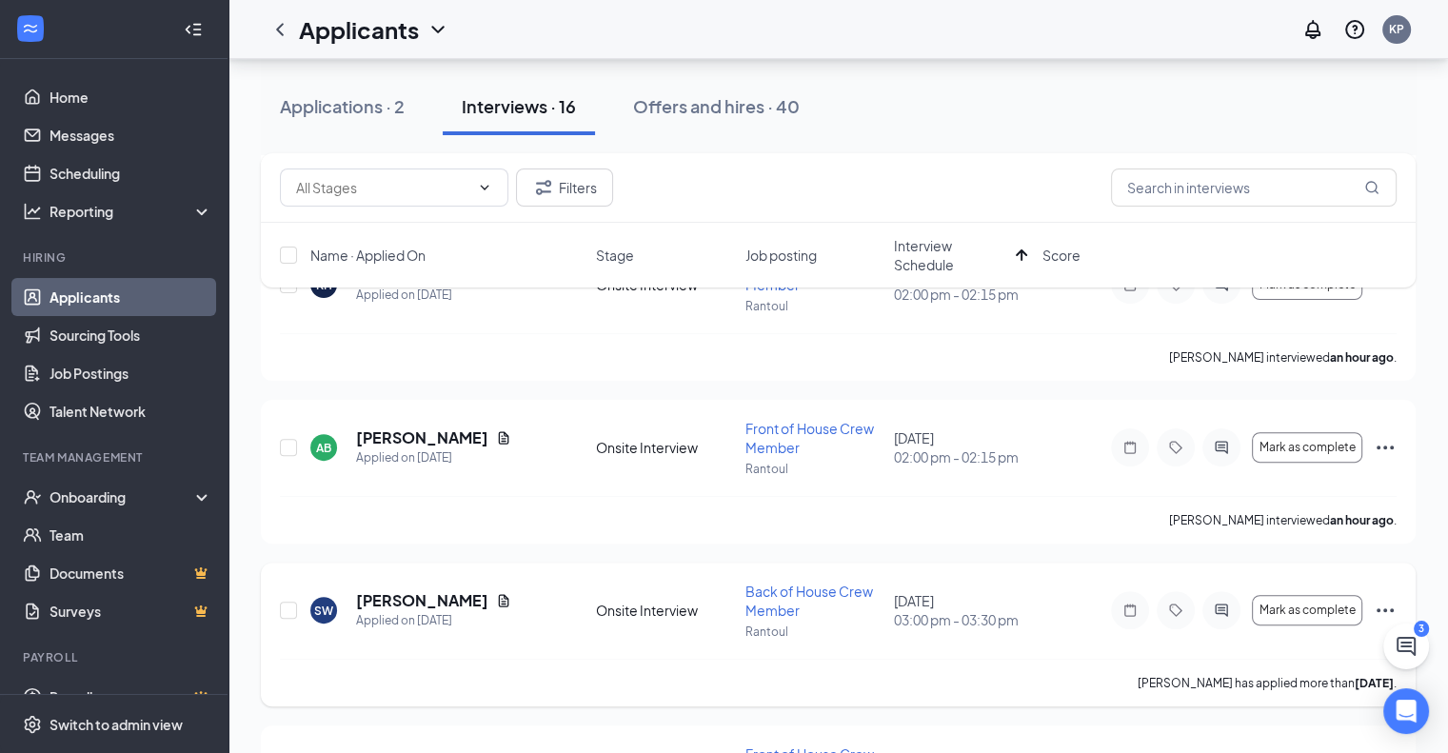
click at [1386, 602] on icon "Ellipses" at bounding box center [1385, 610] width 23 height 23
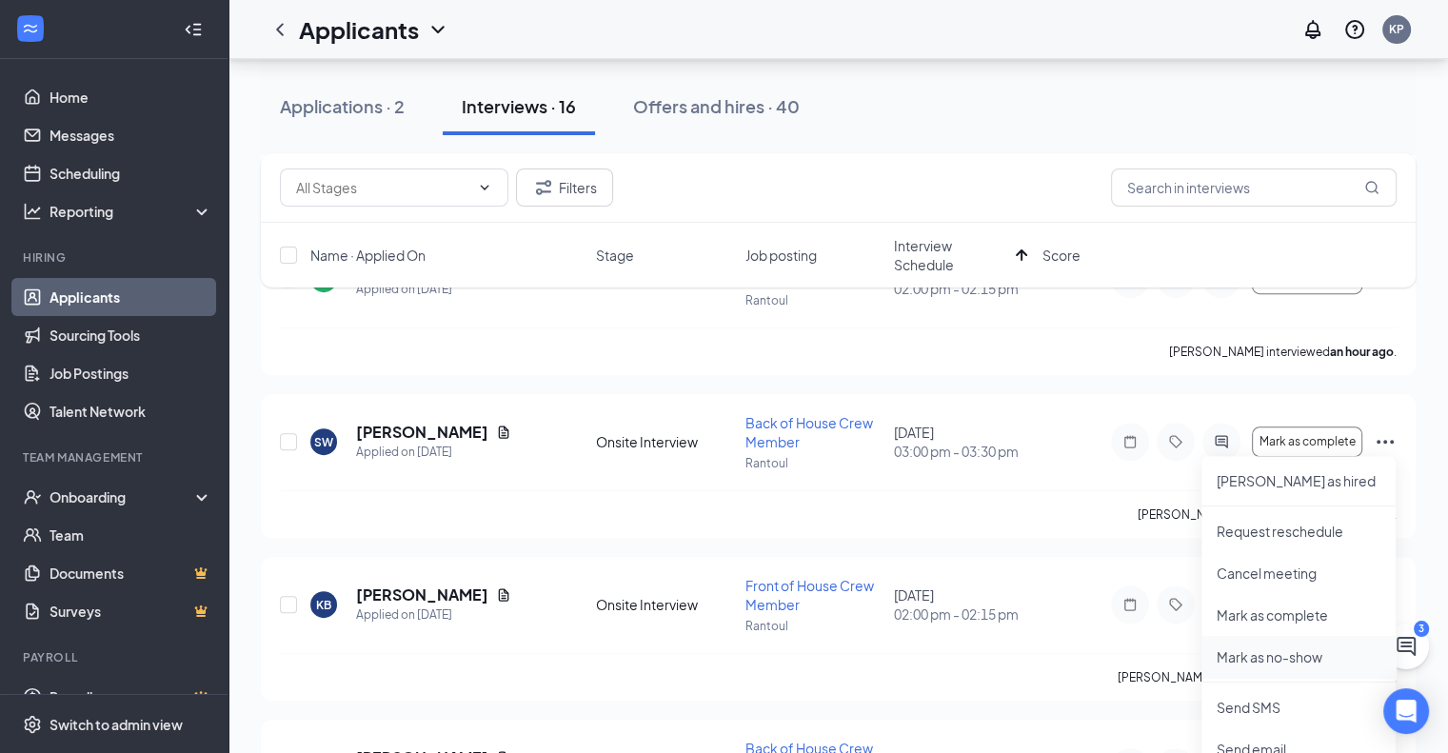
scroll to position [762, 0]
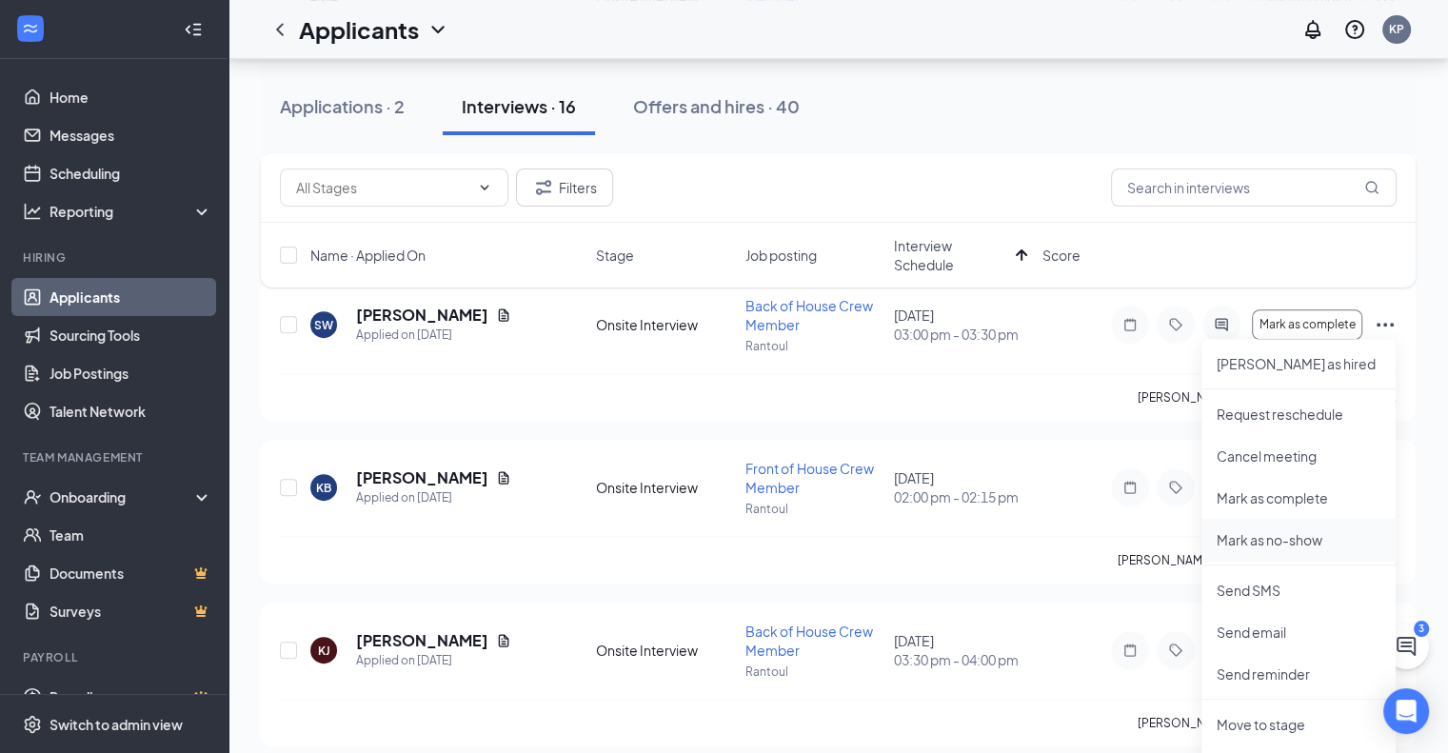
click at [1289, 540] on p "Mark as no-show" at bounding box center [1299, 539] width 164 height 19
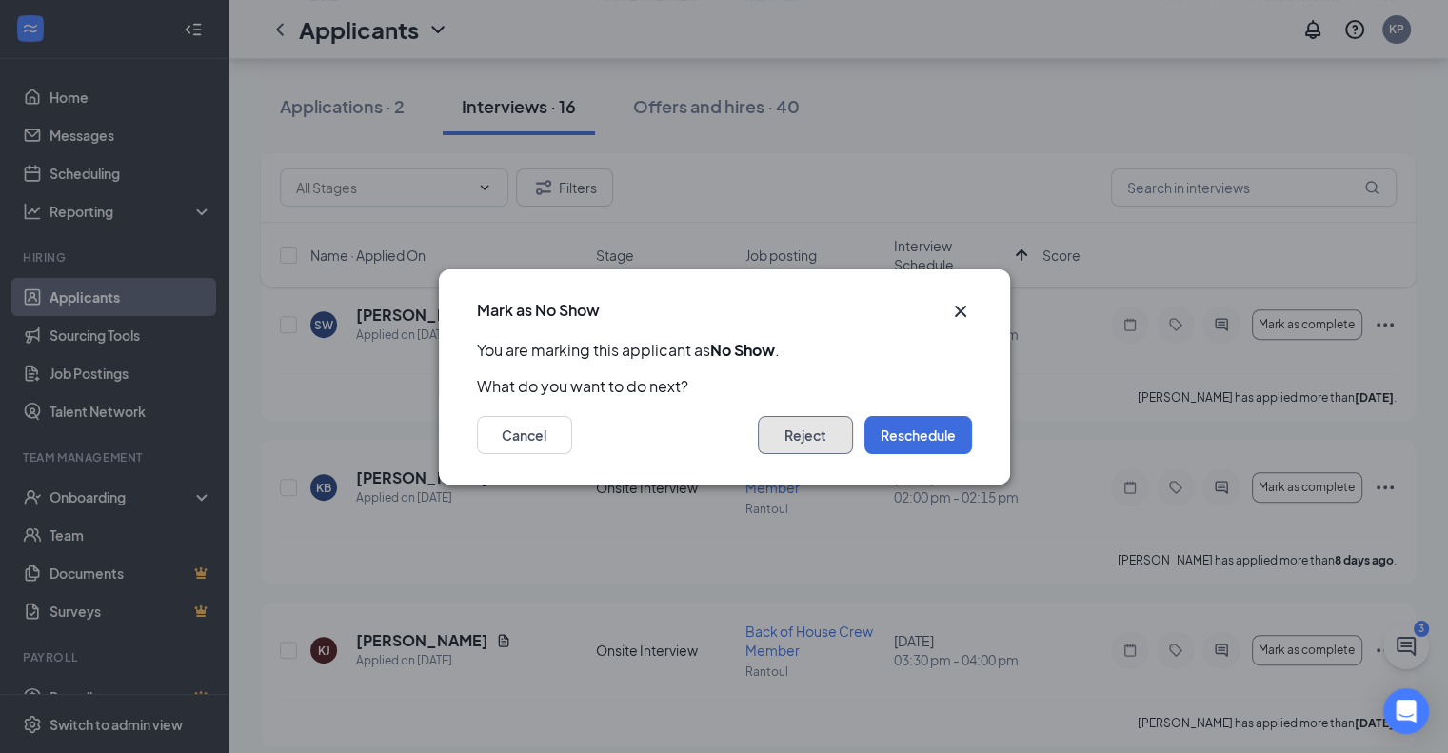
click at [804, 437] on button "Reject" at bounding box center [805, 435] width 95 height 38
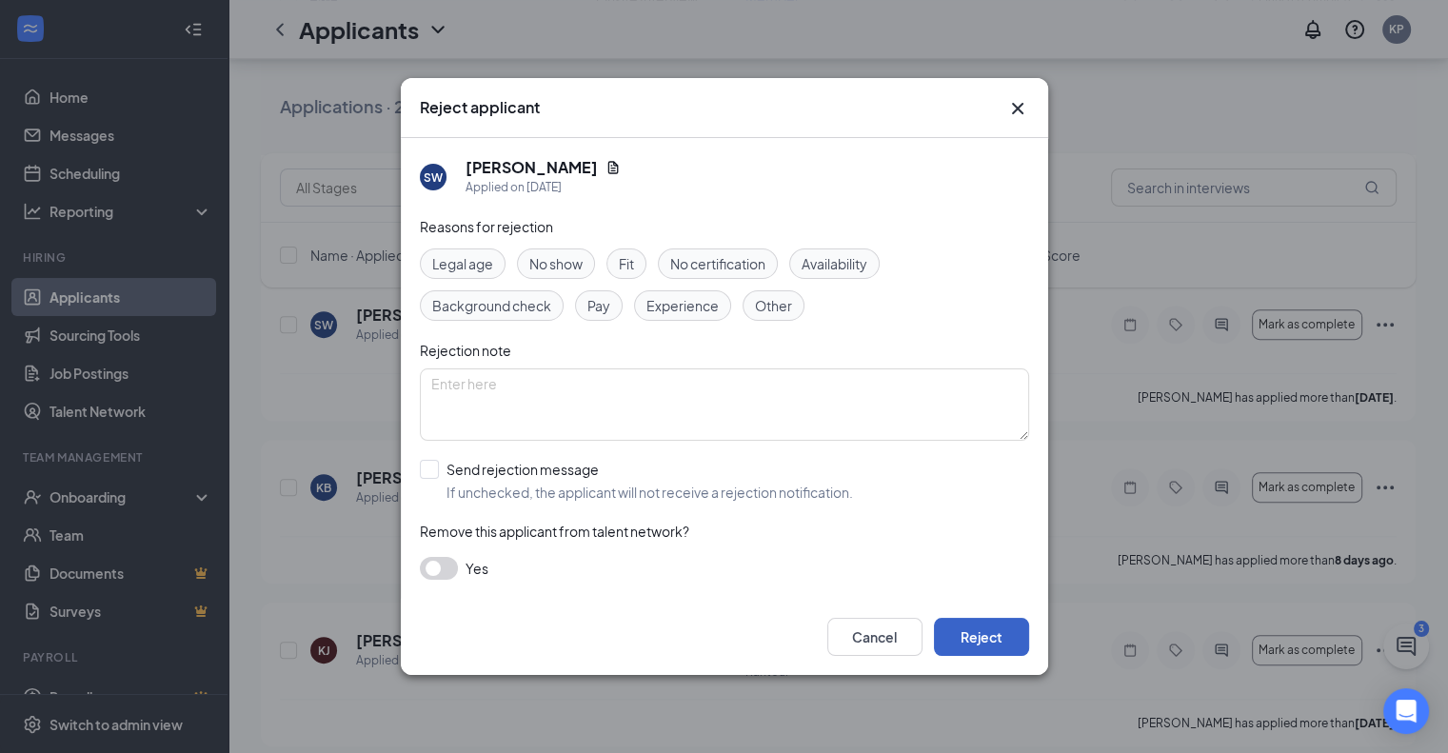
click at [1017, 637] on button "Reject" at bounding box center [981, 637] width 95 height 38
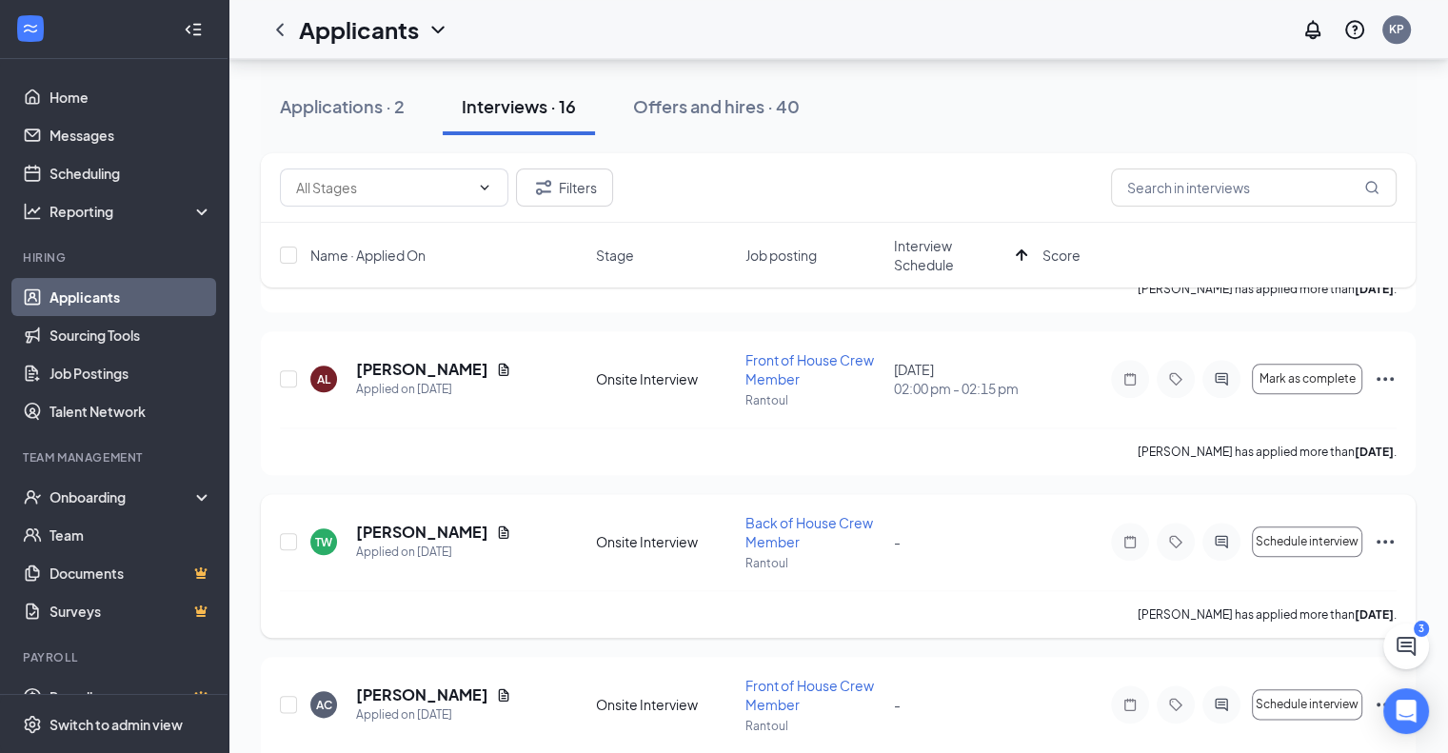
scroll to position [2076, 0]
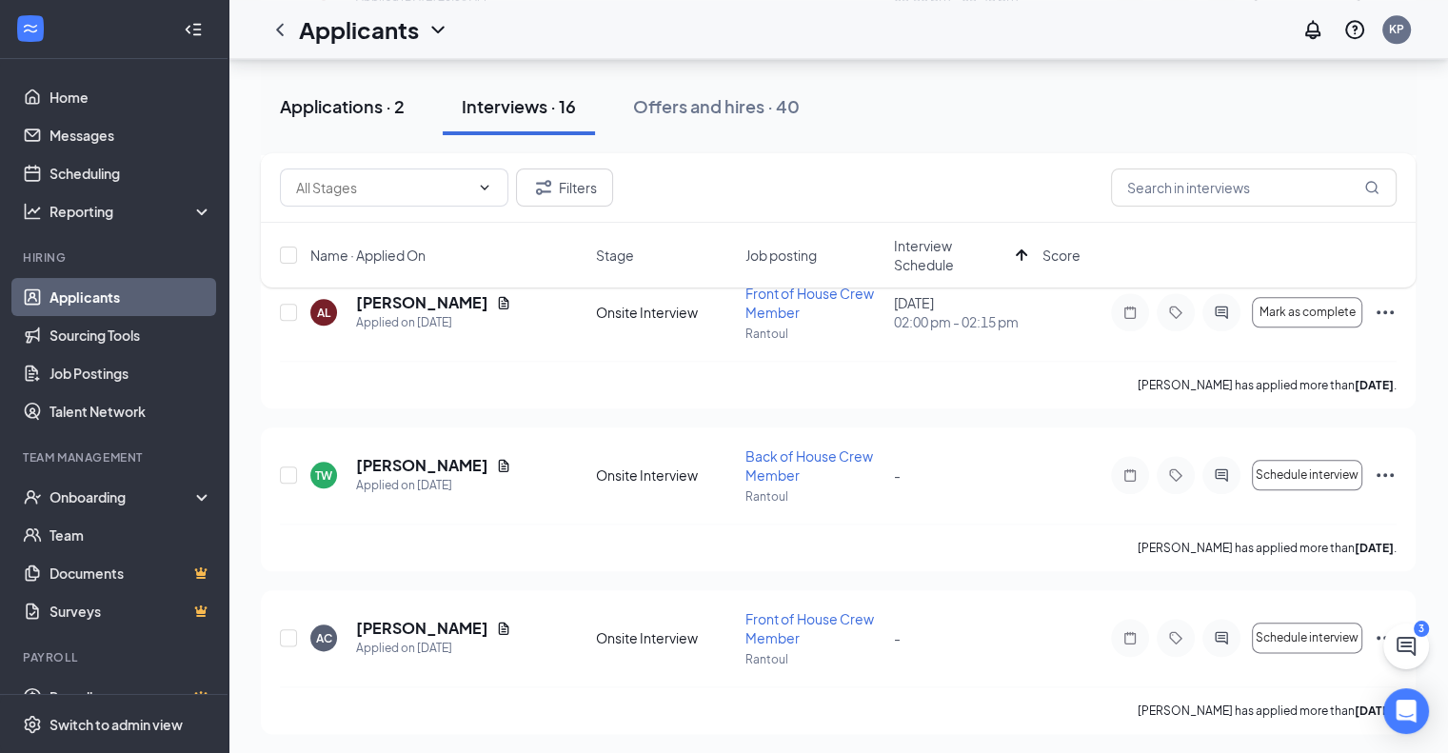
click at [366, 106] on div "Applications · 2" at bounding box center [342, 106] width 125 height 24
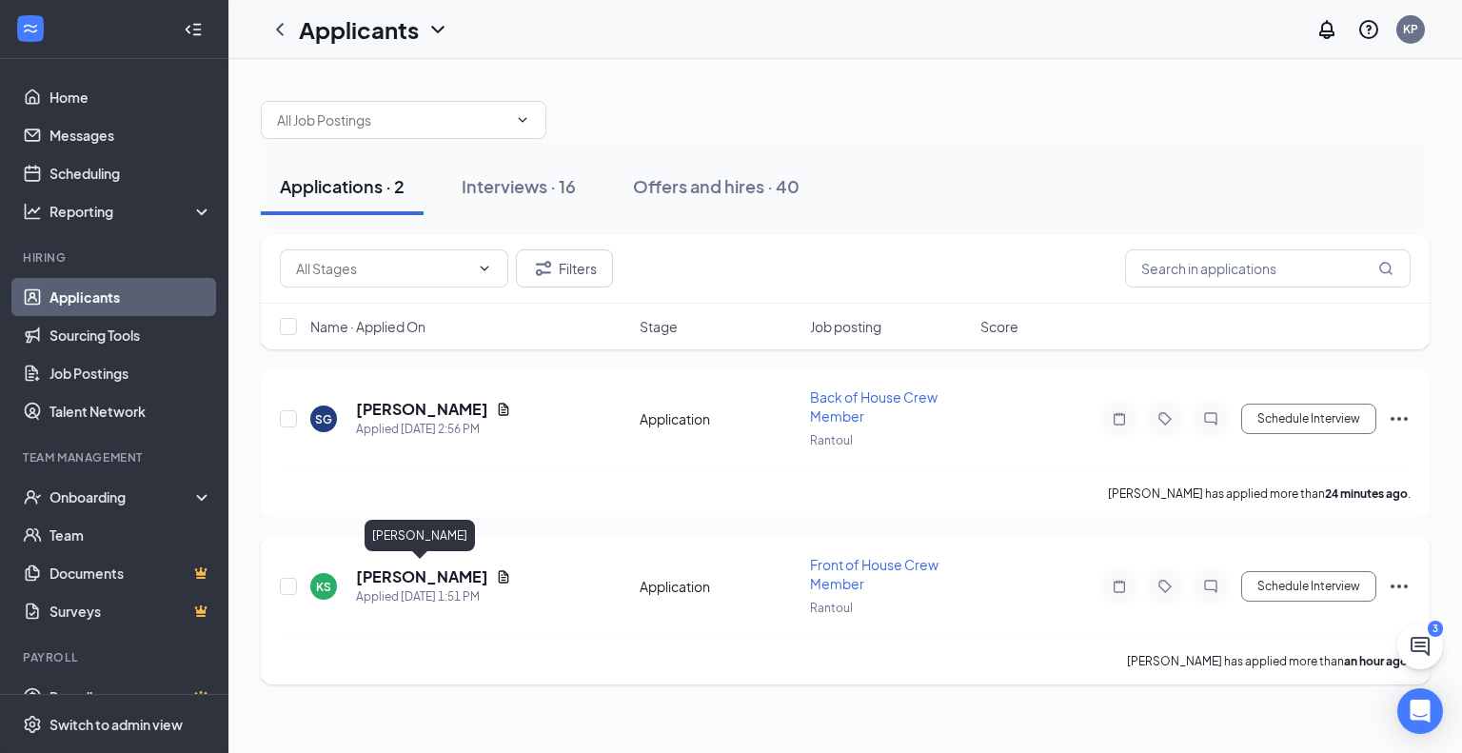
click at [452, 570] on h5 "[PERSON_NAME]" at bounding box center [422, 576] width 132 height 21
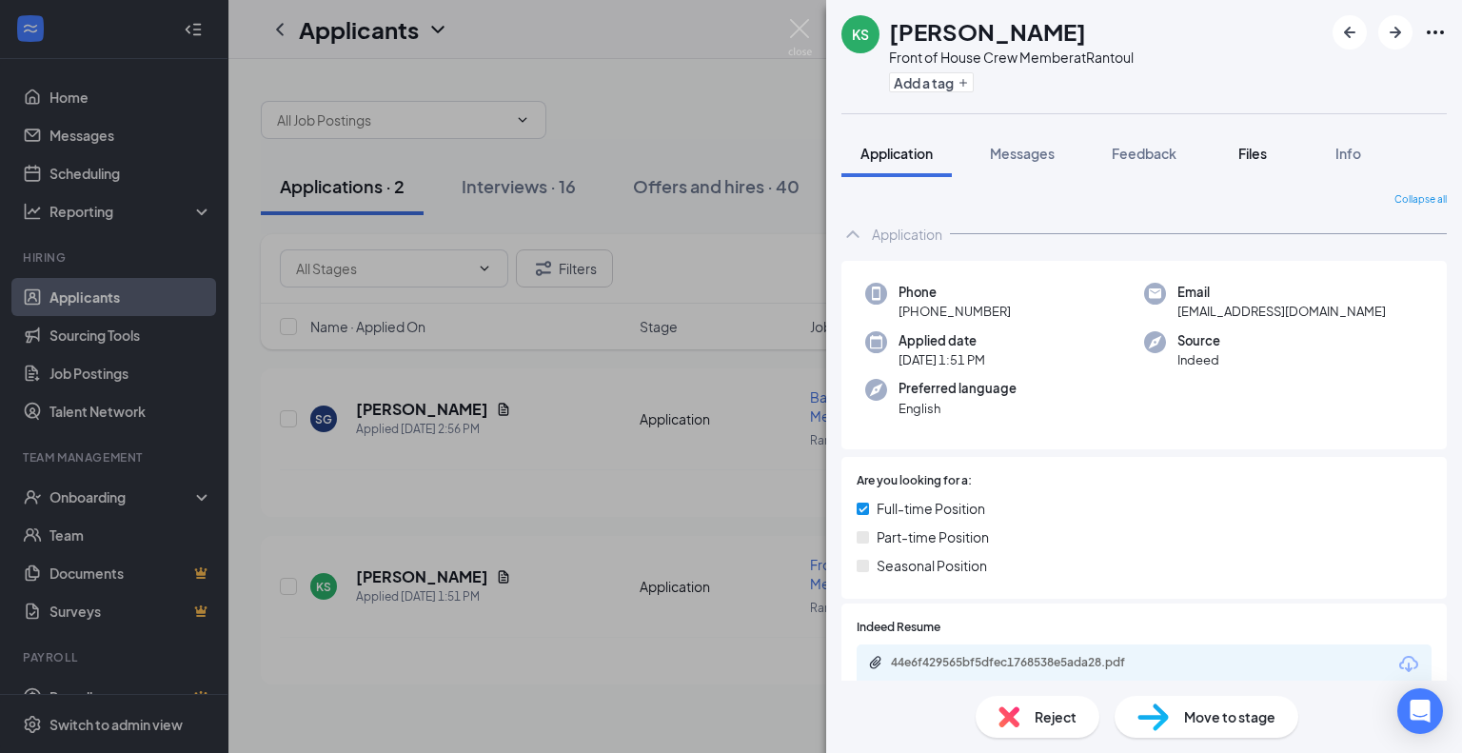
click at [1253, 139] on button "Files" at bounding box center [1253, 153] width 76 height 48
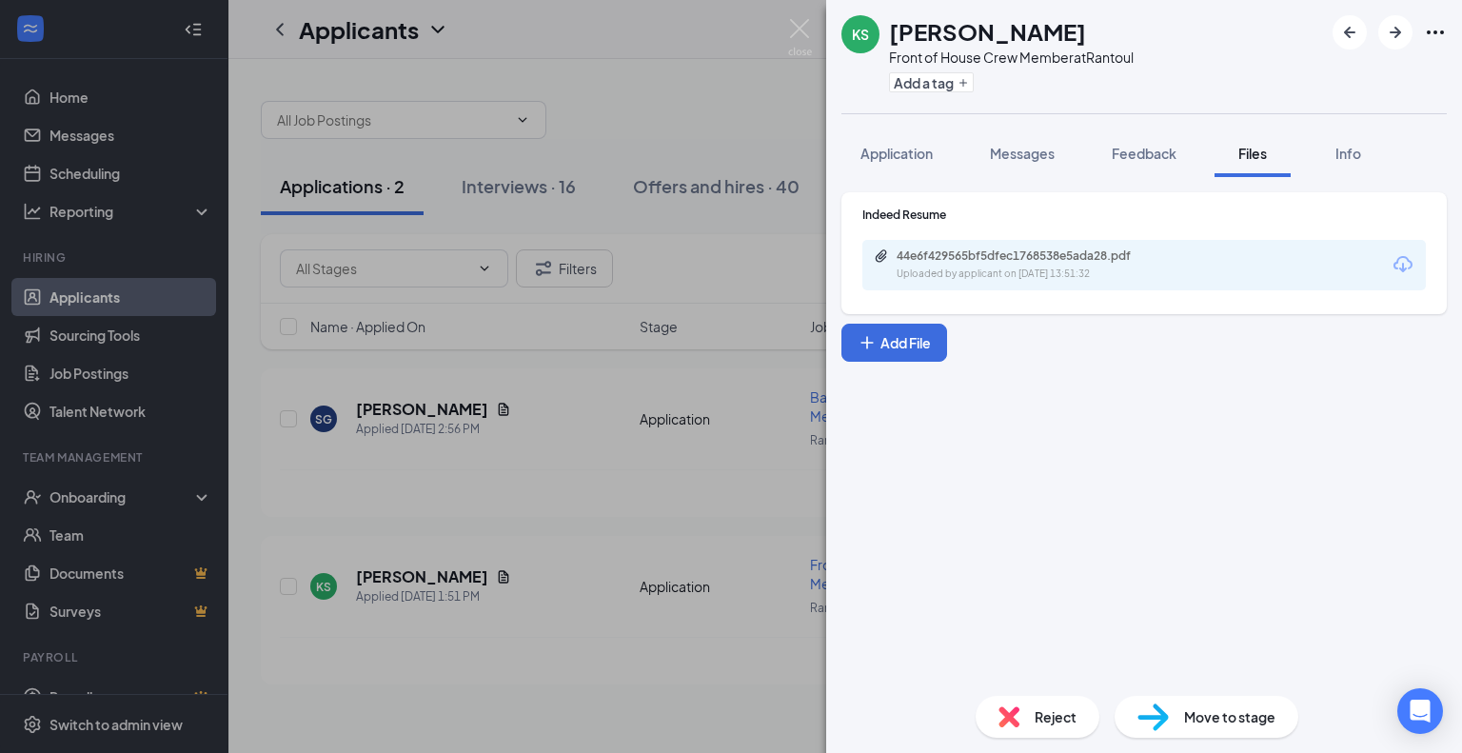
click at [957, 274] on div "Uploaded by applicant on [DATE] 13:51:32" at bounding box center [1040, 274] width 286 height 15
click at [577, 380] on div "KS [PERSON_NAME] Front of House Crew Member at Rantoul Add a tag Application Me…" at bounding box center [731, 376] width 1462 height 753
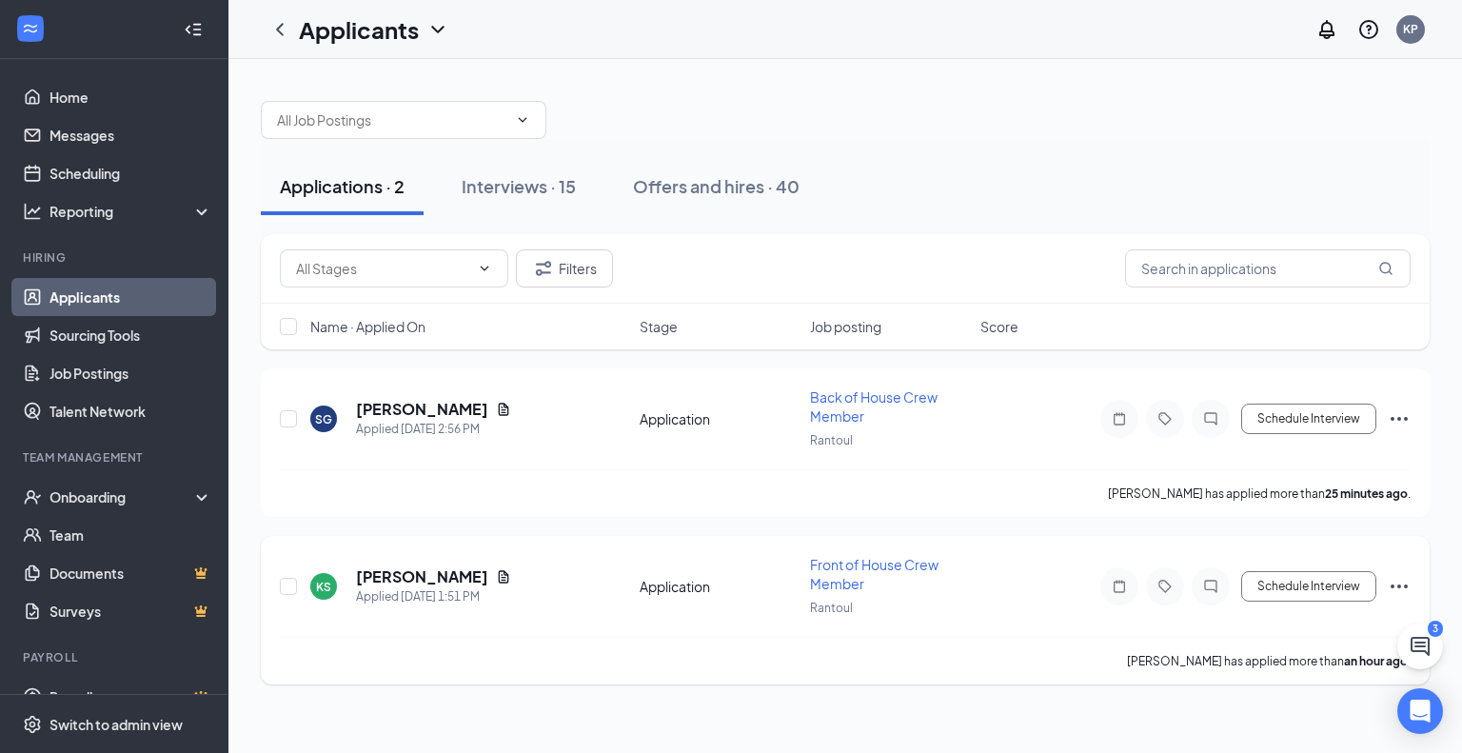
click at [1386, 591] on div "Schedule Interview" at bounding box center [1239, 586] width 343 height 38
click at [1391, 586] on icon "Ellipses" at bounding box center [1399, 586] width 23 height 23
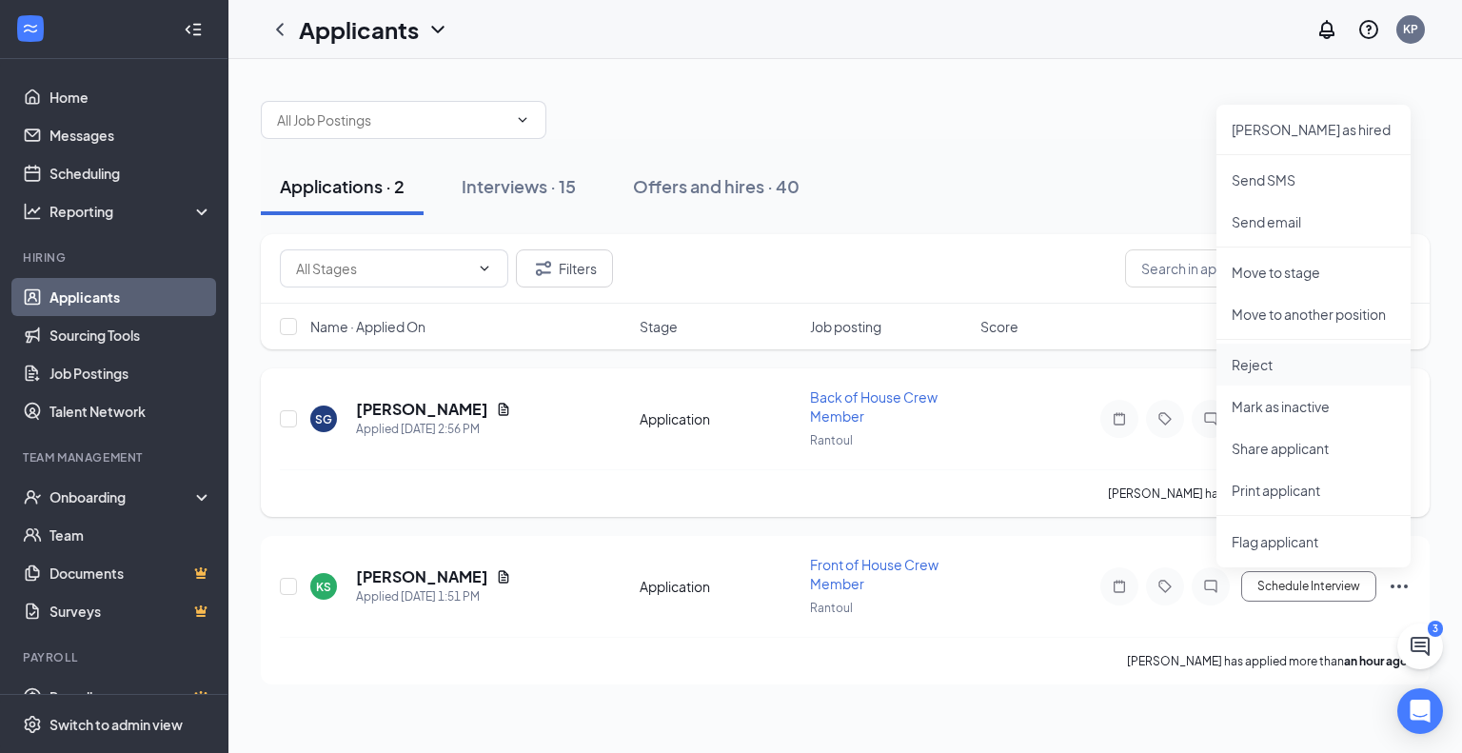
click at [1298, 380] on li "Reject" at bounding box center [1314, 365] width 194 height 42
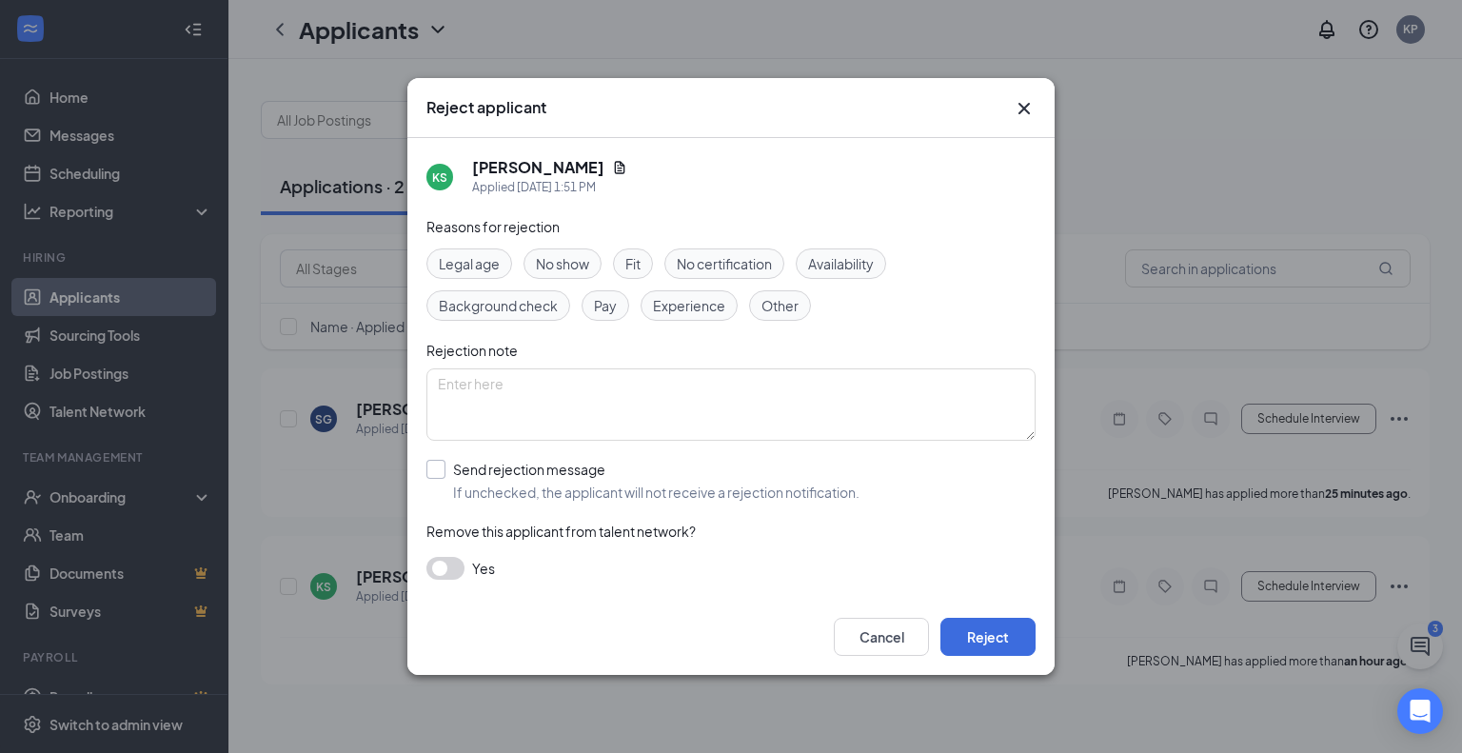
click at [504, 483] on input "Send rejection message If unchecked, the applicant will not receive a rejection…" at bounding box center [643, 481] width 433 height 42
checkbox input "true"
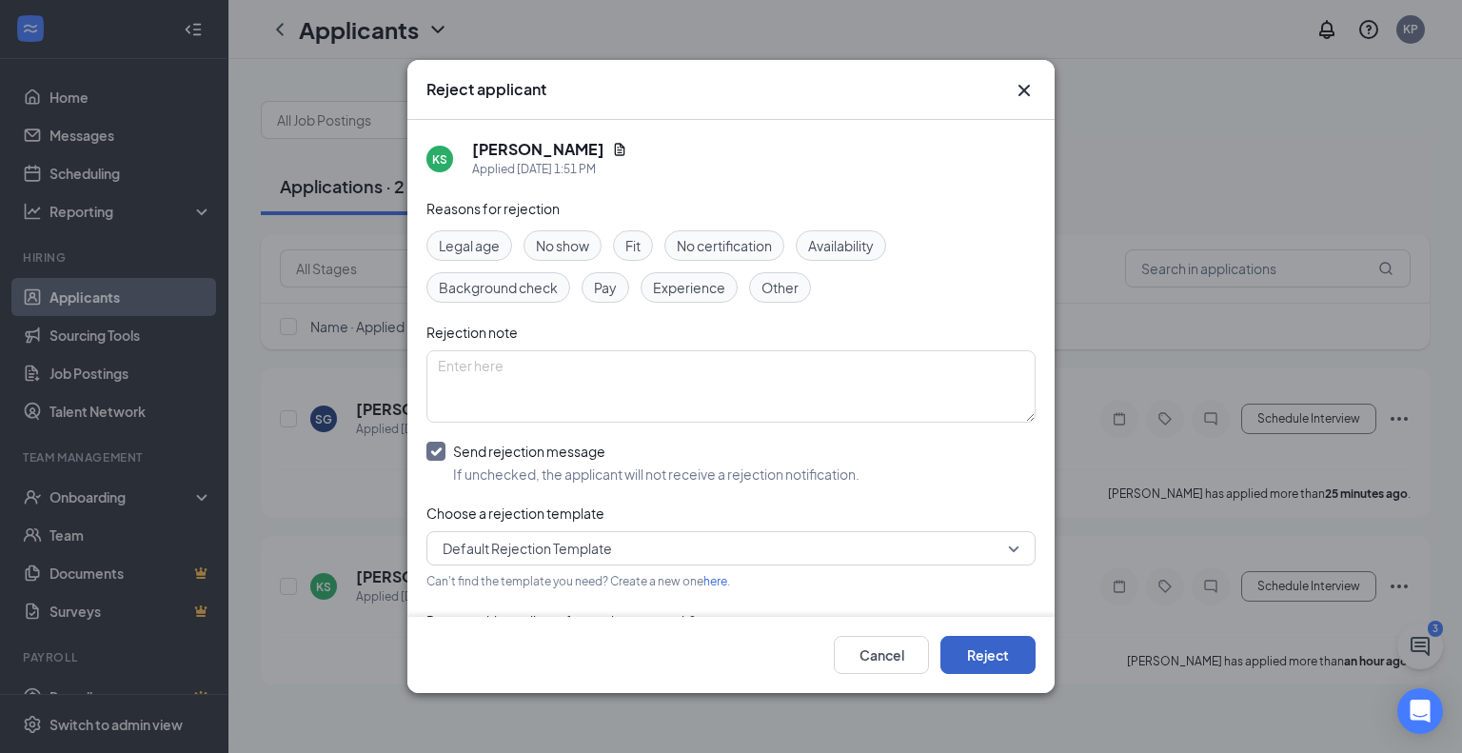
click at [1001, 650] on button "Reject" at bounding box center [988, 655] width 95 height 38
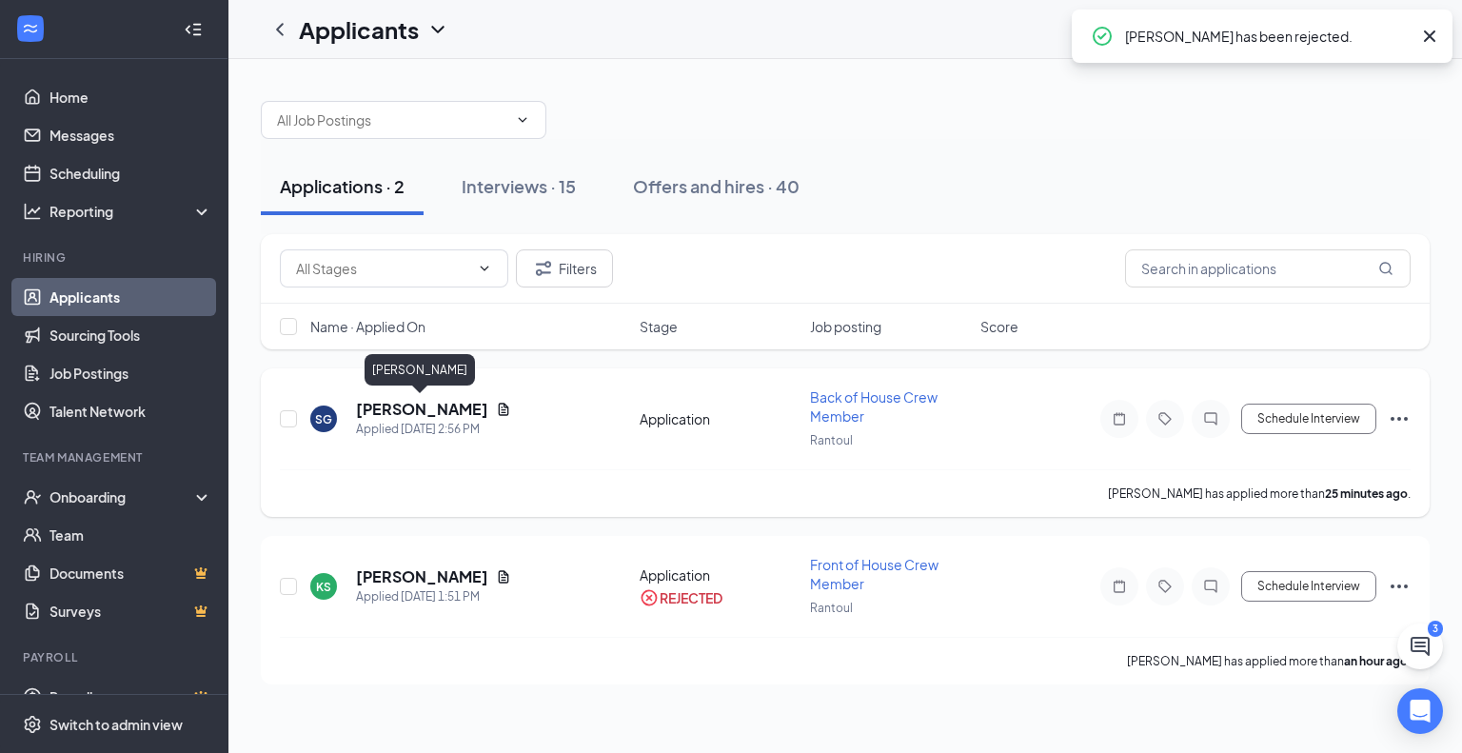
click at [455, 410] on h5 "[PERSON_NAME]" at bounding box center [422, 409] width 132 height 21
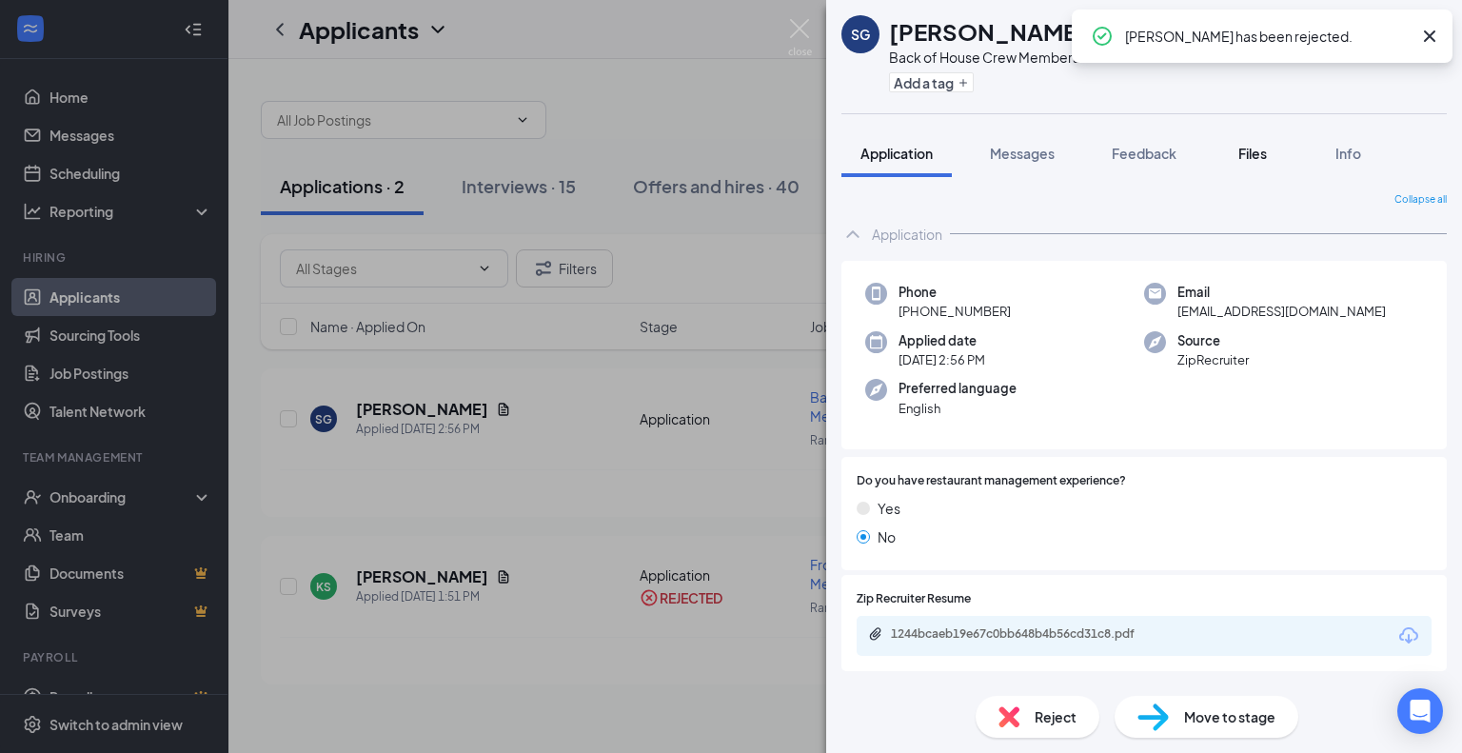
click at [1285, 156] on button "Files" at bounding box center [1253, 153] width 76 height 48
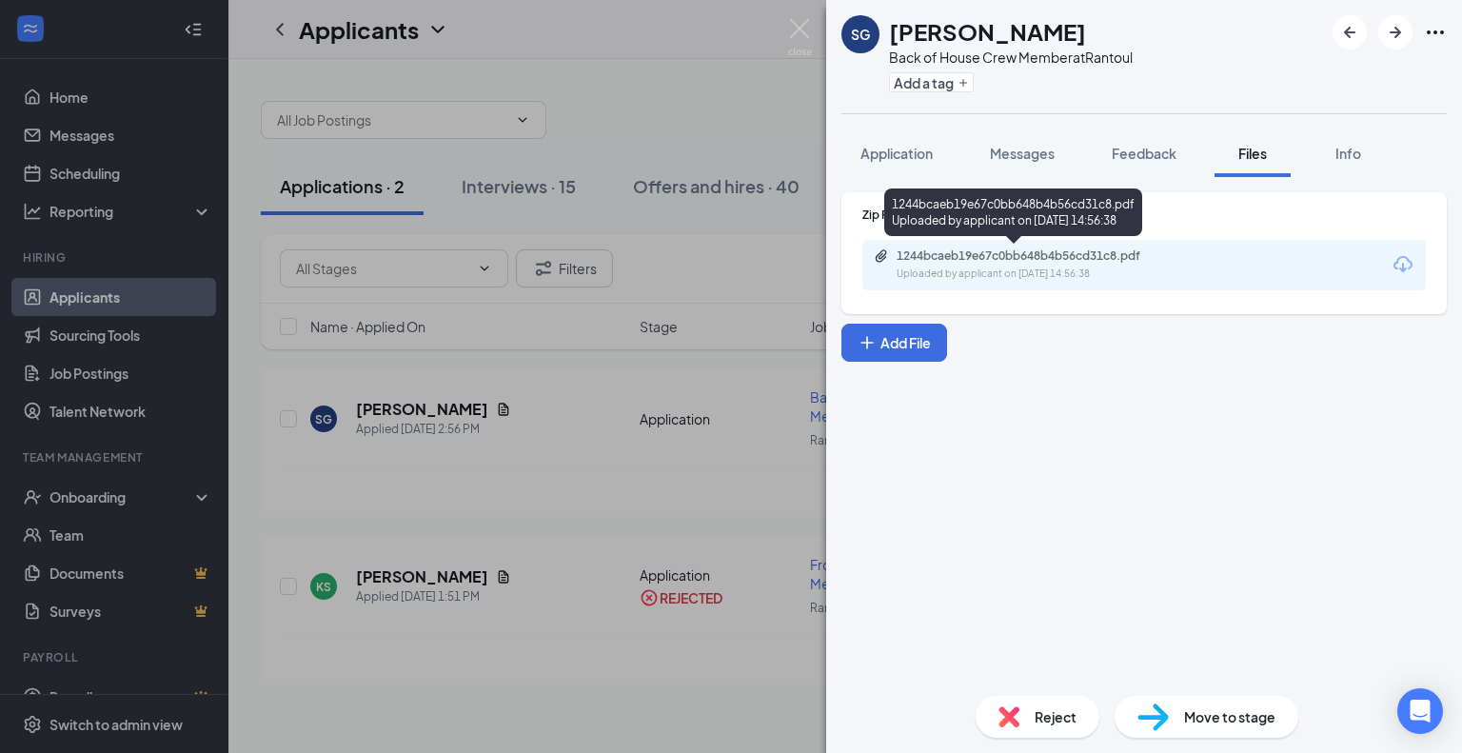
click at [1150, 269] on div "Uploaded by applicant on [DATE] 14:56:38" at bounding box center [1040, 274] width 286 height 15
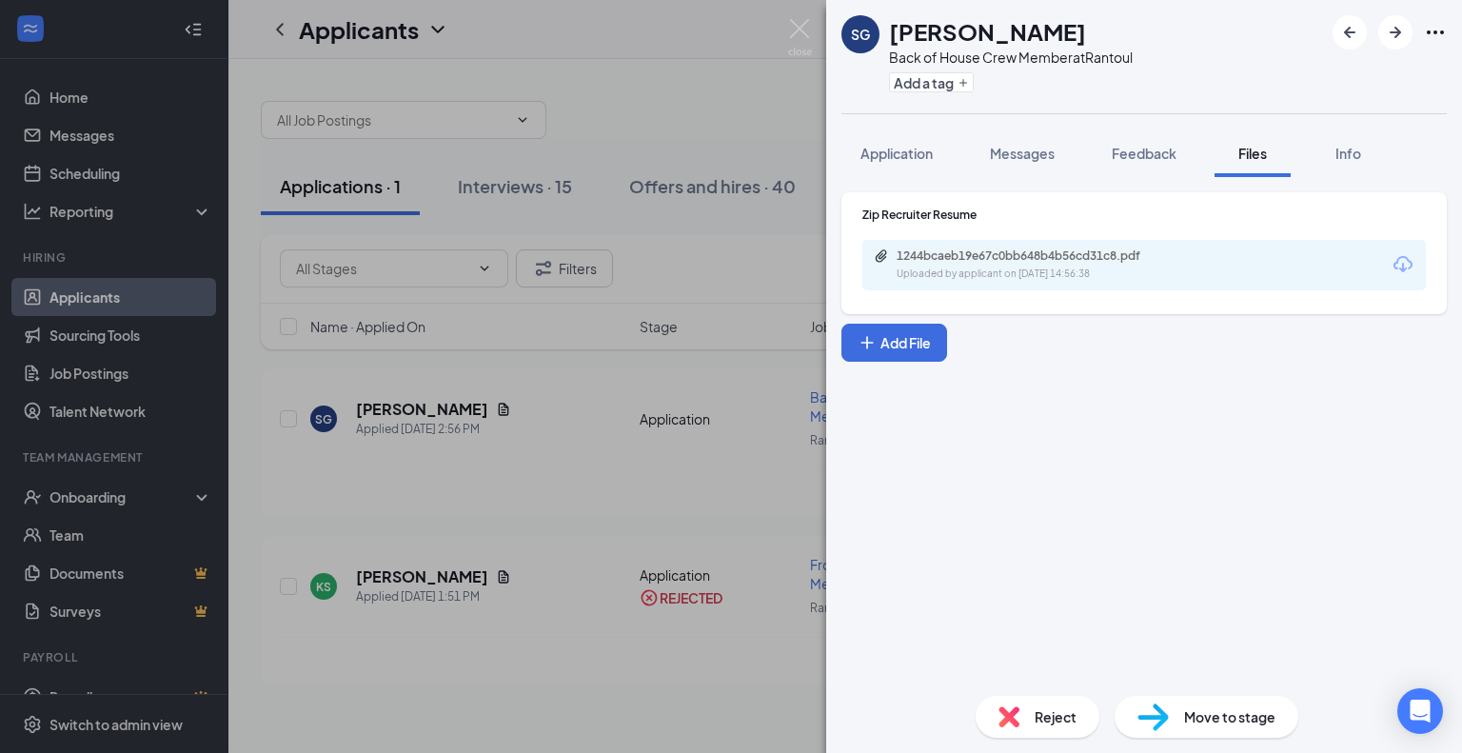
click at [1067, 730] on div "Reject" at bounding box center [1038, 717] width 124 height 42
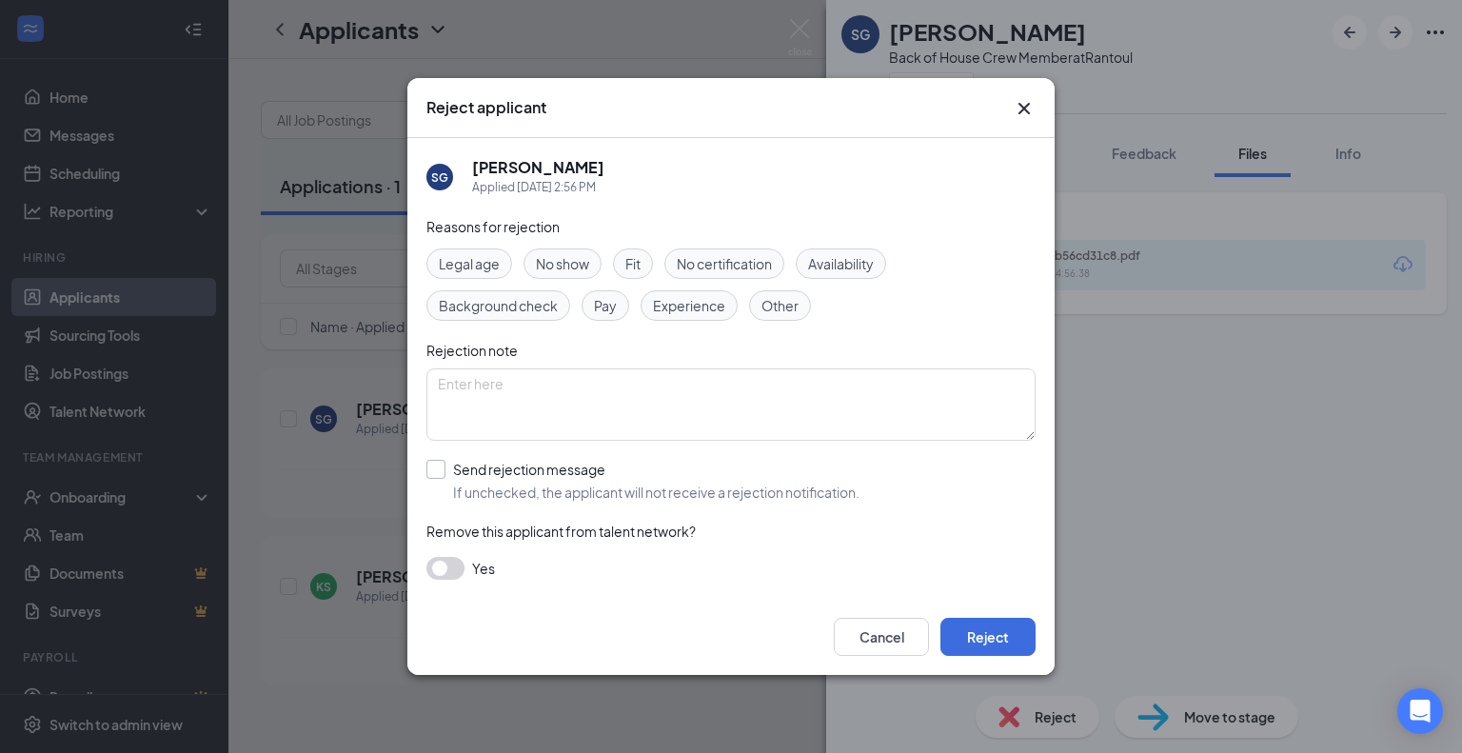
click at [499, 478] on input "Send rejection message If unchecked, the applicant will not receive a rejection…" at bounding box center [643, 481] width 433 height 42
checkbox input "true"
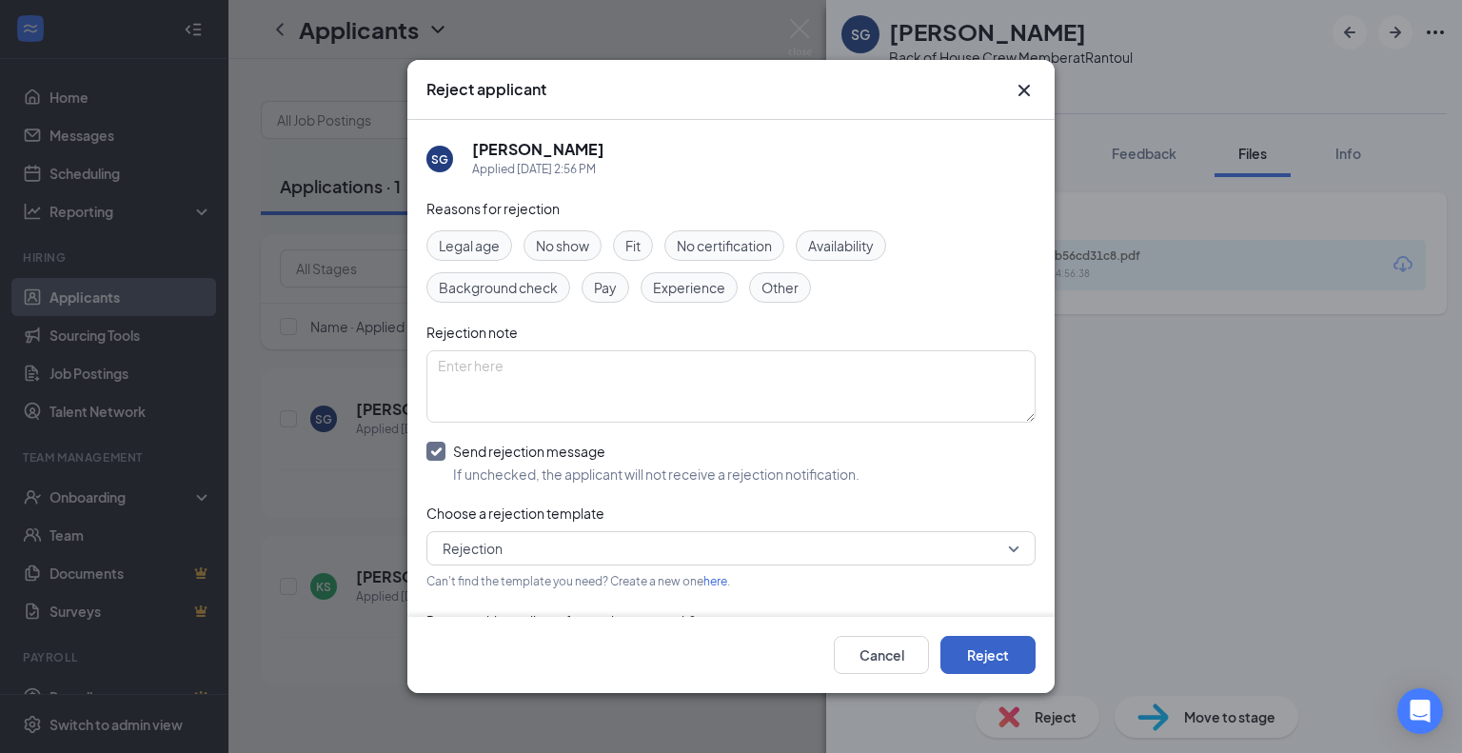
click at [1019, 651] on button "Reject" at bounding box center [988, 655] width 95 height 38
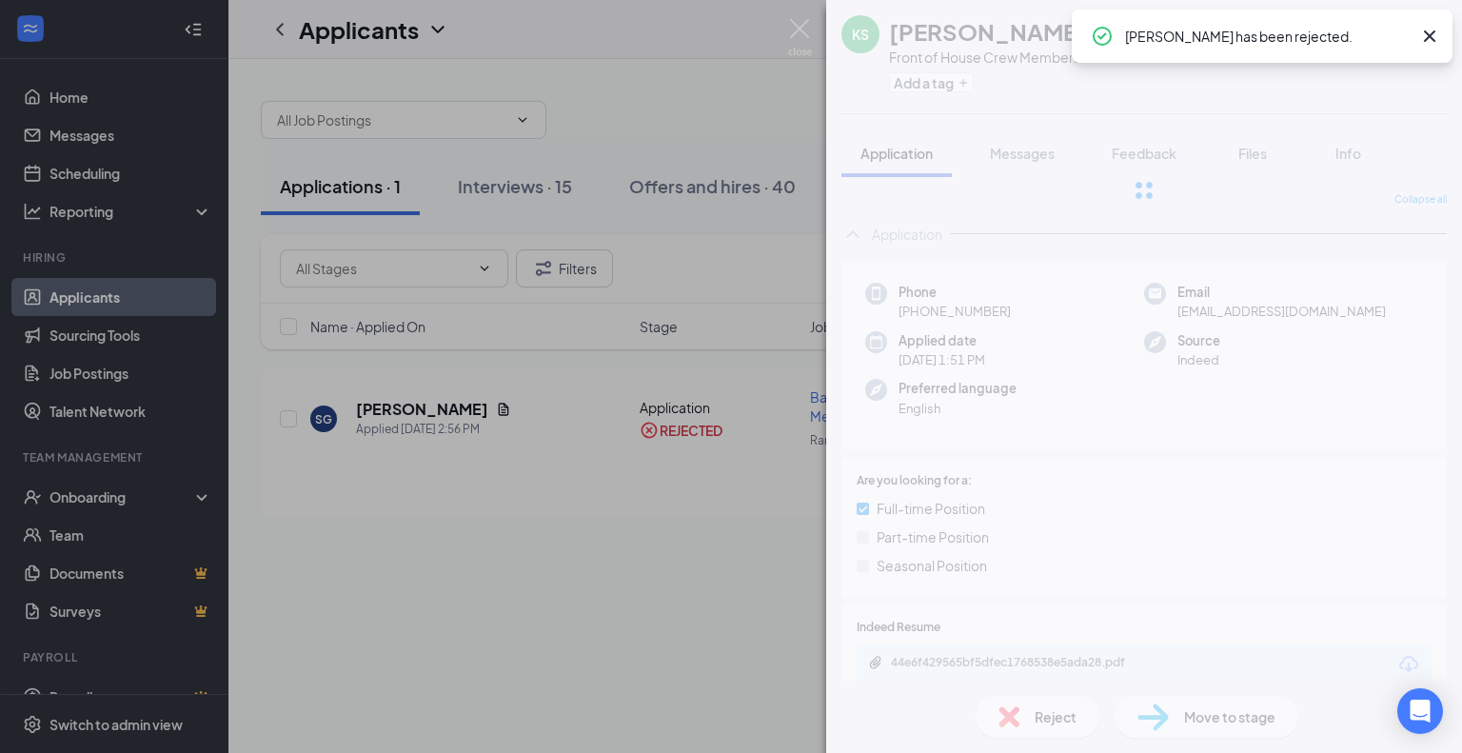
click at [641, 380] on div "KS [PERSON_NAME] Front of House Crew Member at Rantoul Add a tag Application Me…" at bounding box center [731, 376] width 1462 height 753
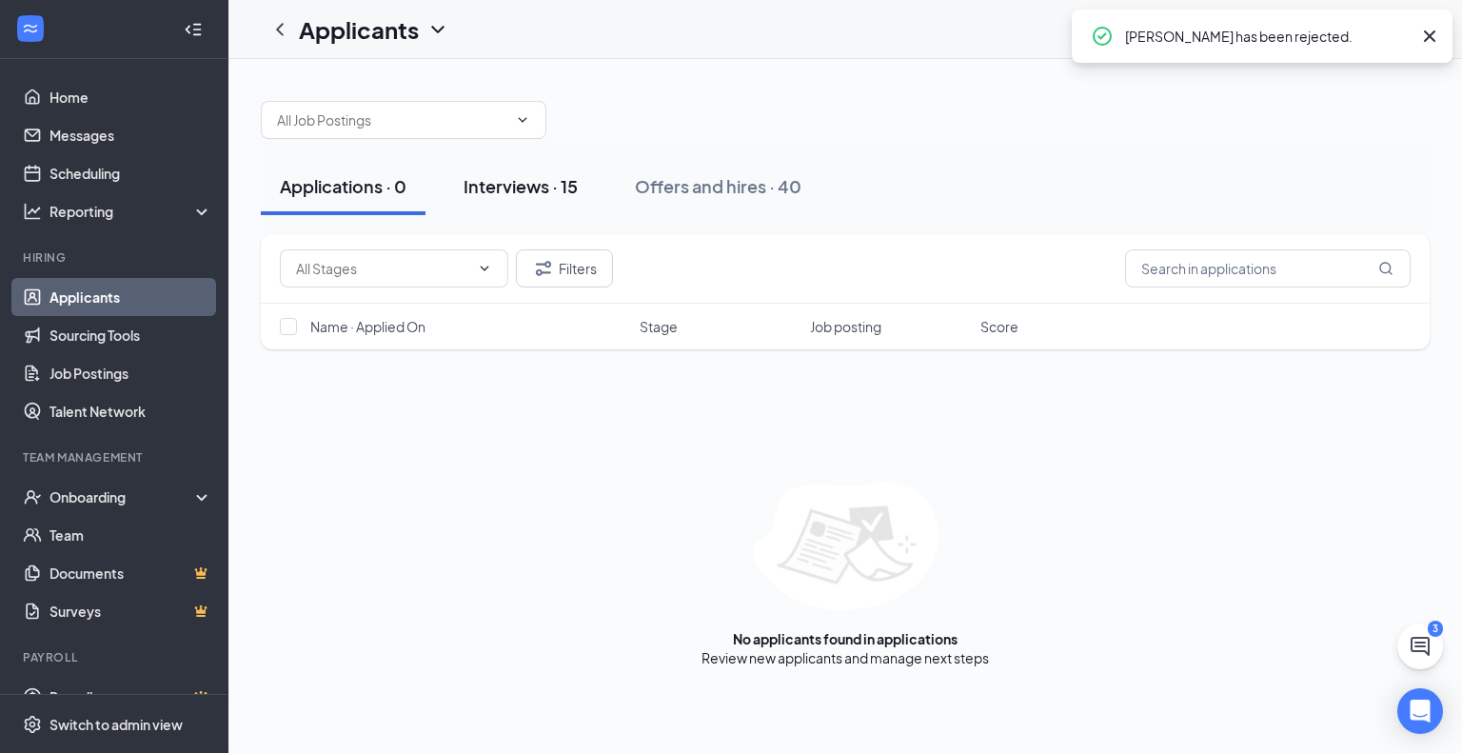
click at [552, 193] on div "Interviews · 15" at bounding box center [521, 186] width 114 height 24
